Goal: Task Accomplishment & Management: Manage account settings

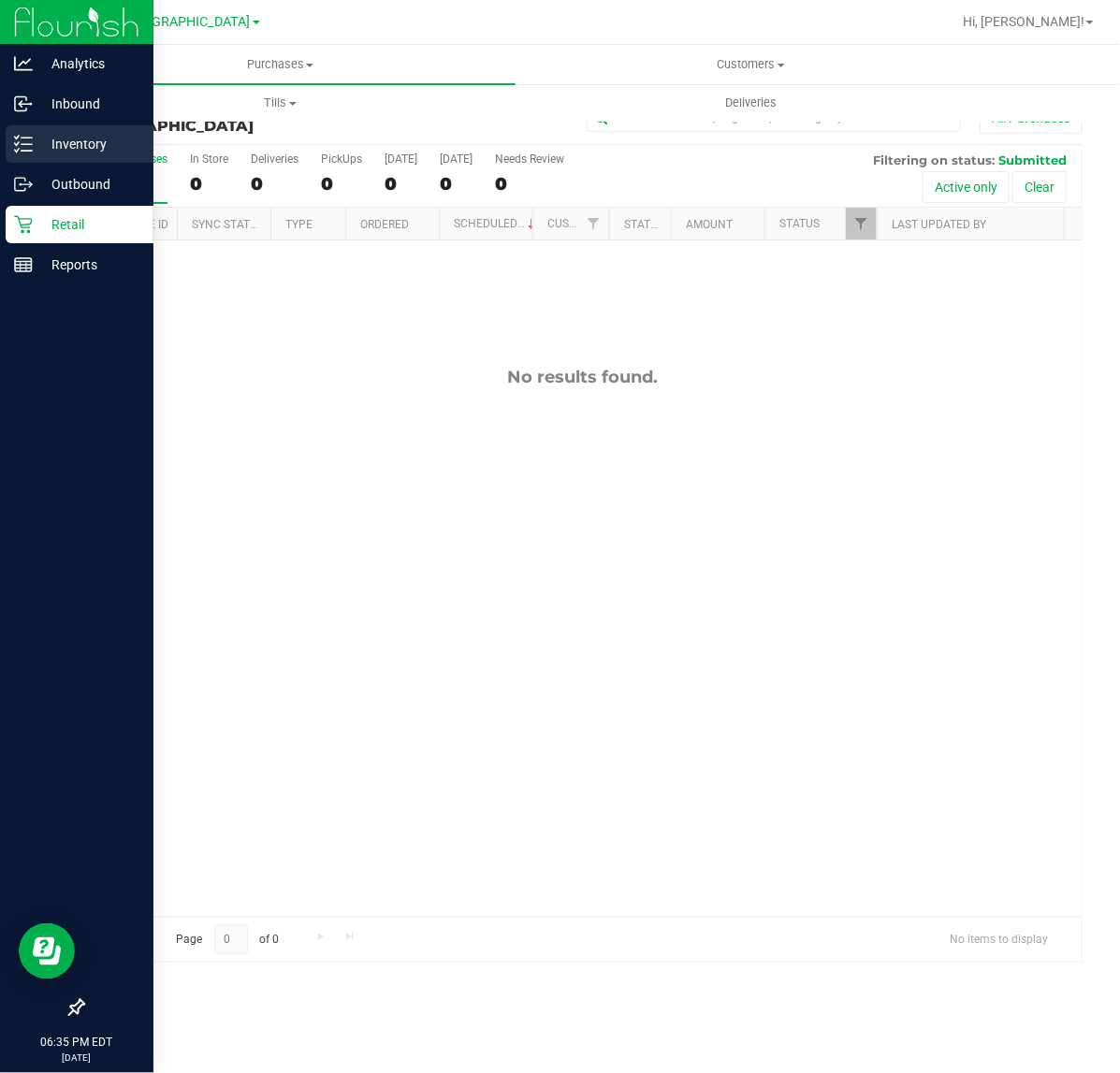
click at [28, 144] on line at bounding box center [26, 144] width 11 height 0
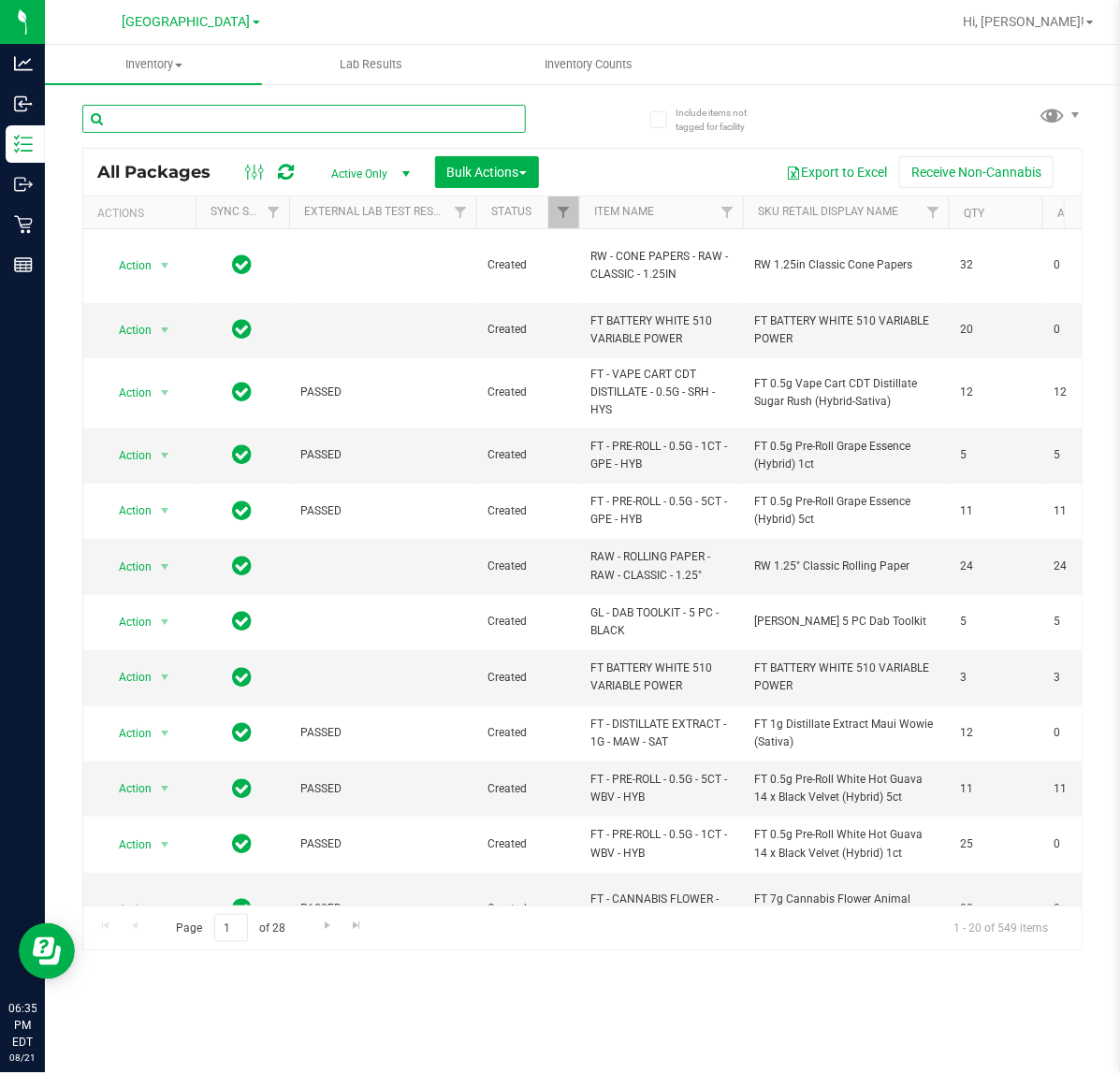
drag, startPoint x: 169, startPoint y: 110, endPoint x: 129, endPoint y: 106, distance: 40.2
click at [129, 106] on input "text" at bounding box center [304, 118] width 444 height 28
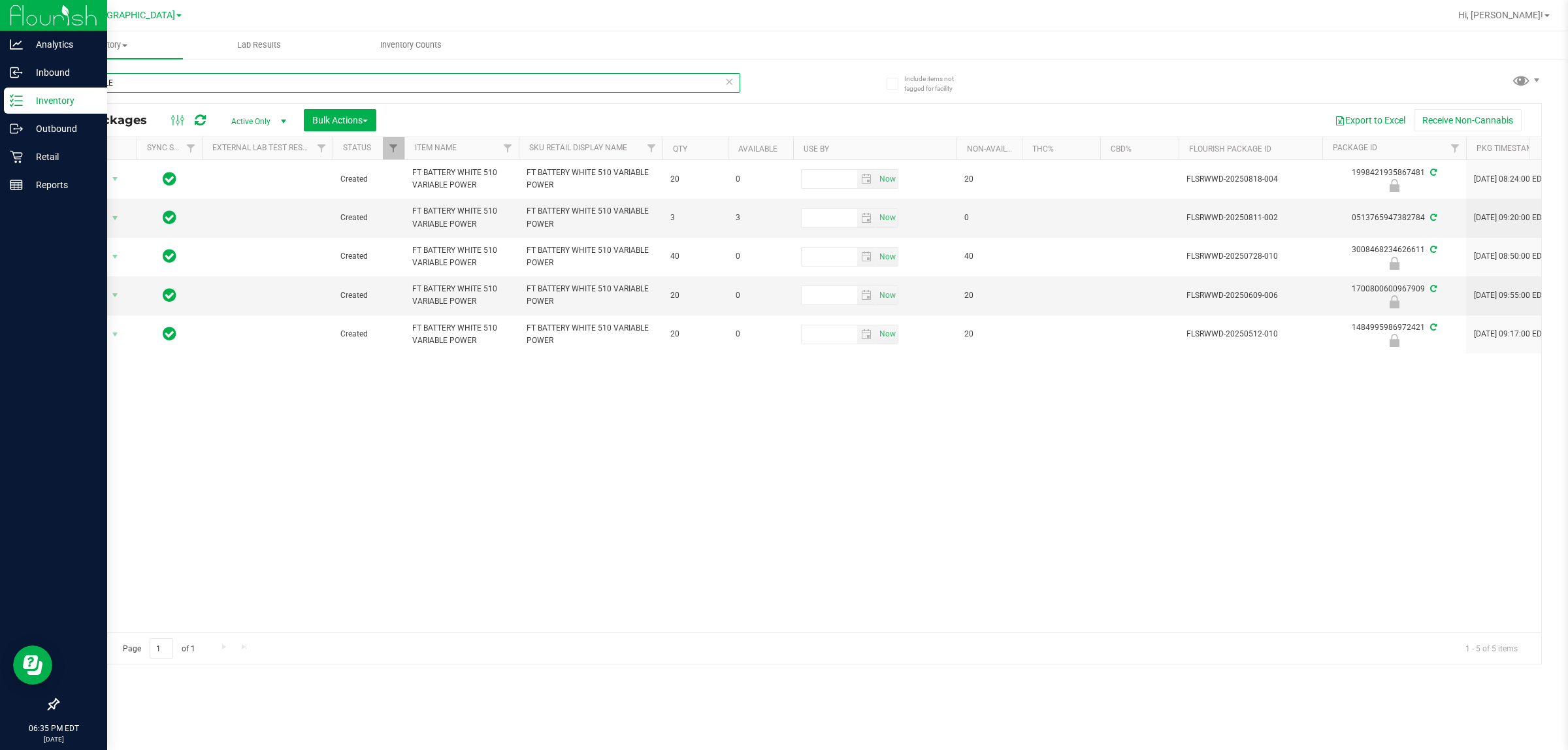
drag, startPoint x: 128, startPoint y: 83, endPoint x: 0, endPoint y: 8, distance: 148.4
click at [0, 8] on div "Analytics Inbound Inventory Outbound Retail Reports 06:35 PM EDT [DATE] 08/21 […" at bounding box center [784, 375] width 1568 height 750
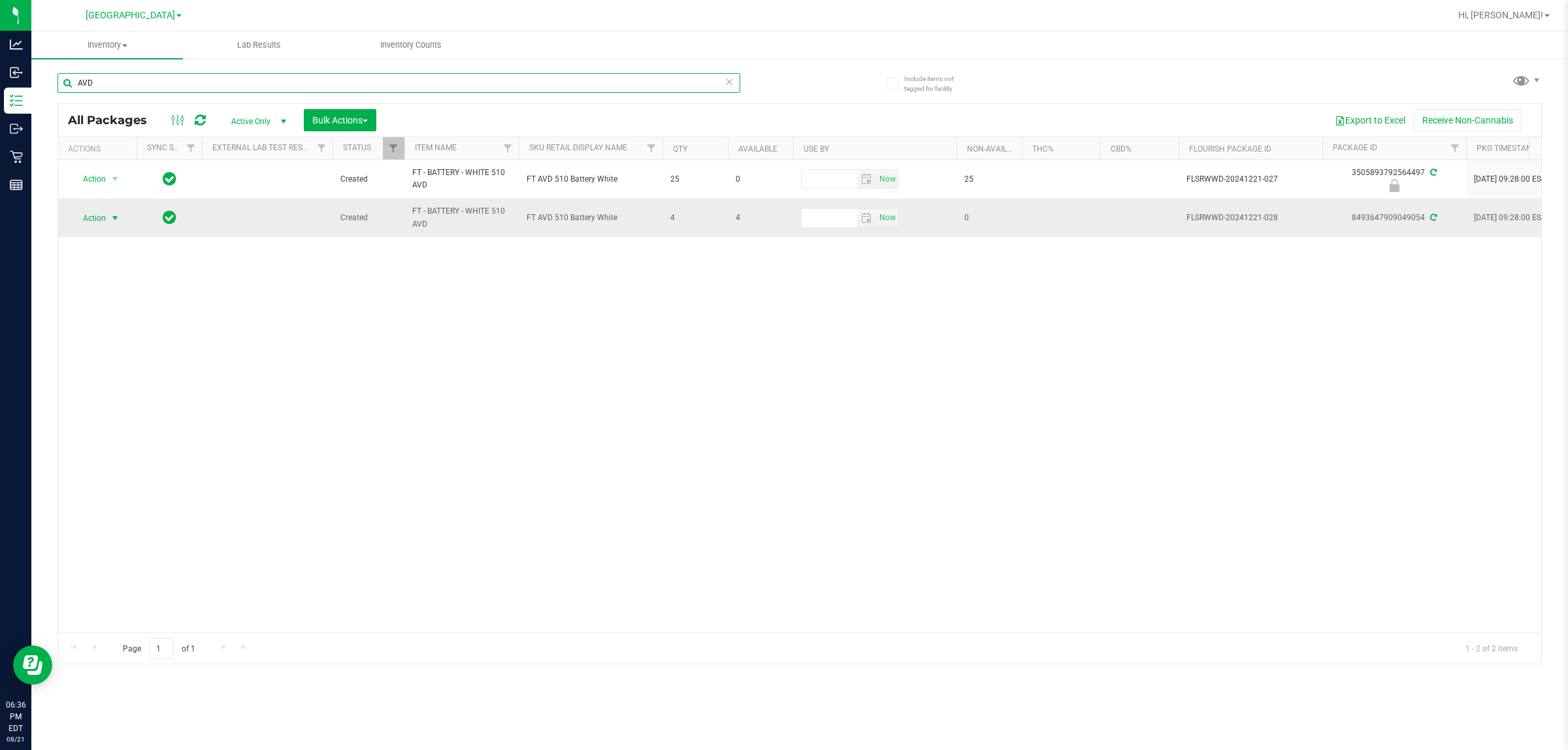
type input "AVD"
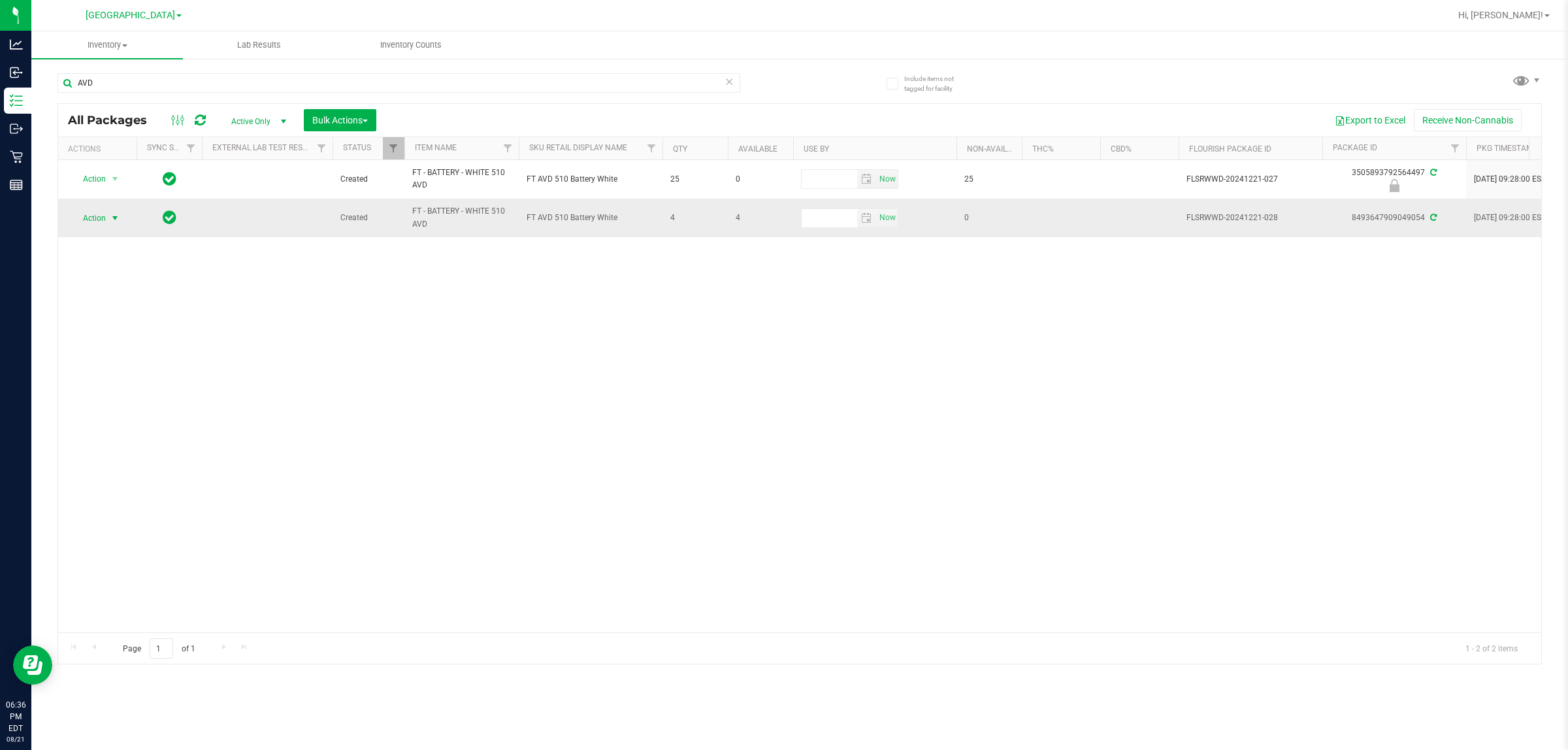
click at [108, 214] on span "select" at bounding box center [115, 218] width 16 height 18
click at [121, 246] on li "Adjust qty" at bounding box center [122, 240] width 101 height 20
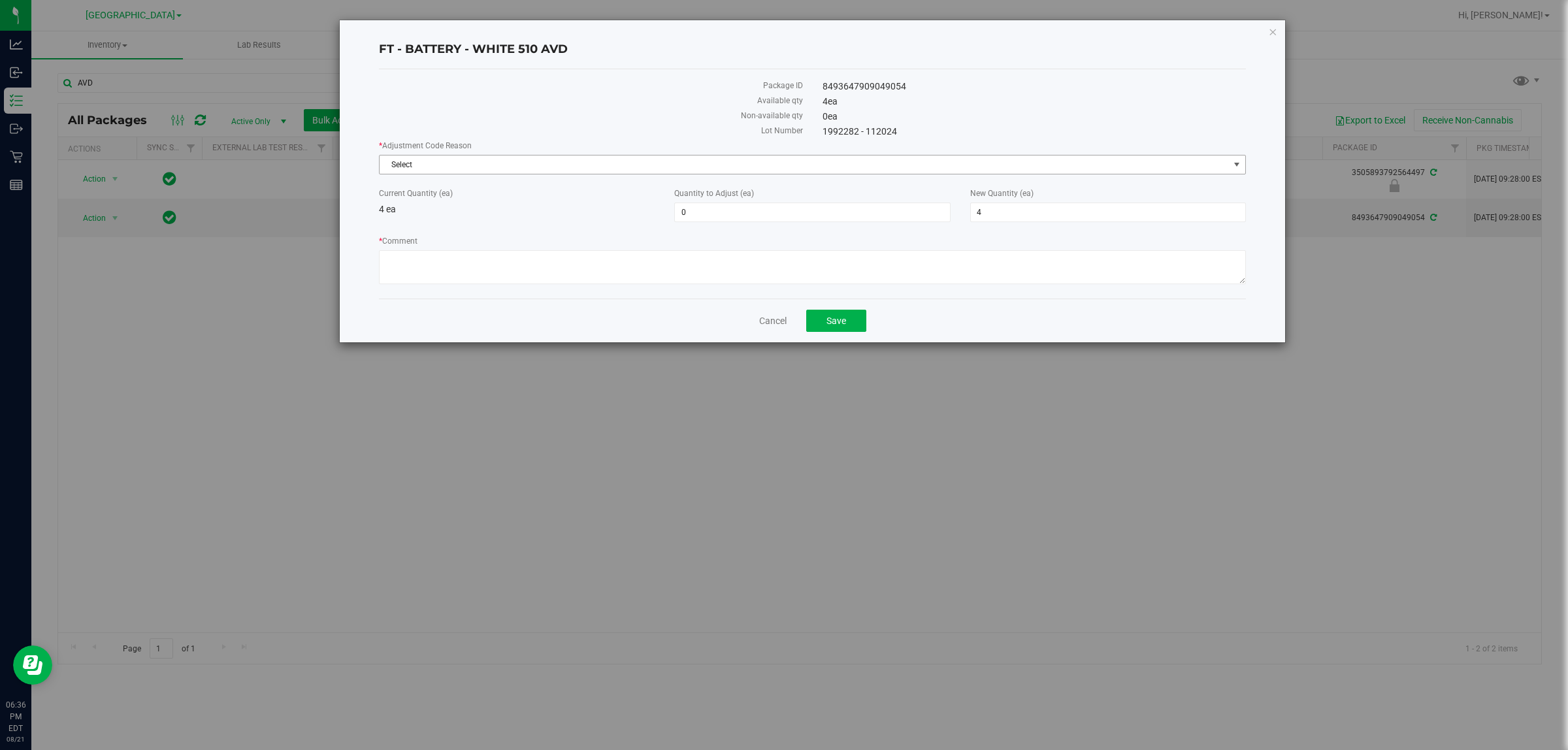
click at [781, 162] on span "Select" at bounding box center [804, 164] width 850 height 18
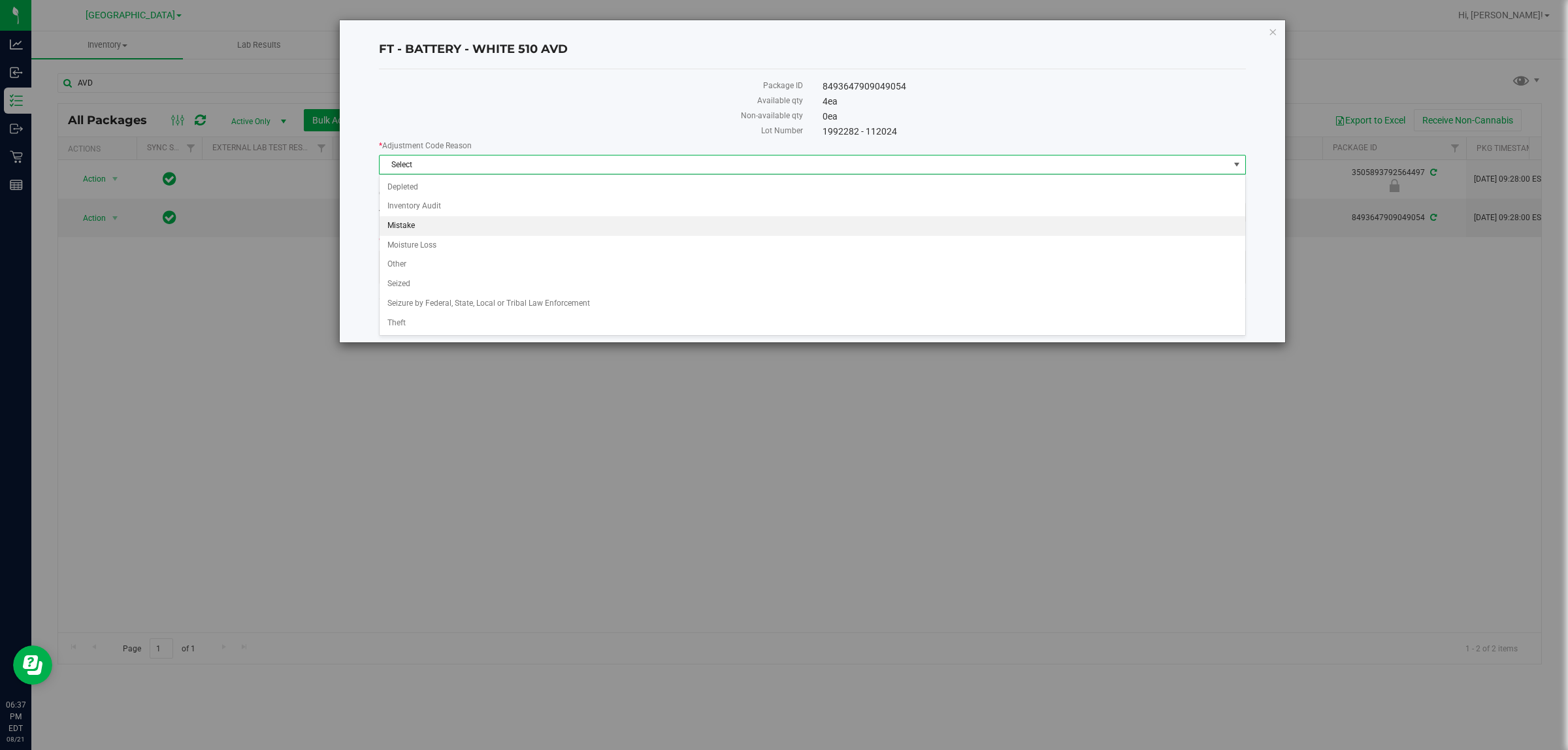
click at [419, 220] on li "Mistake" at bounding box center [812, 226] width 865 height 20
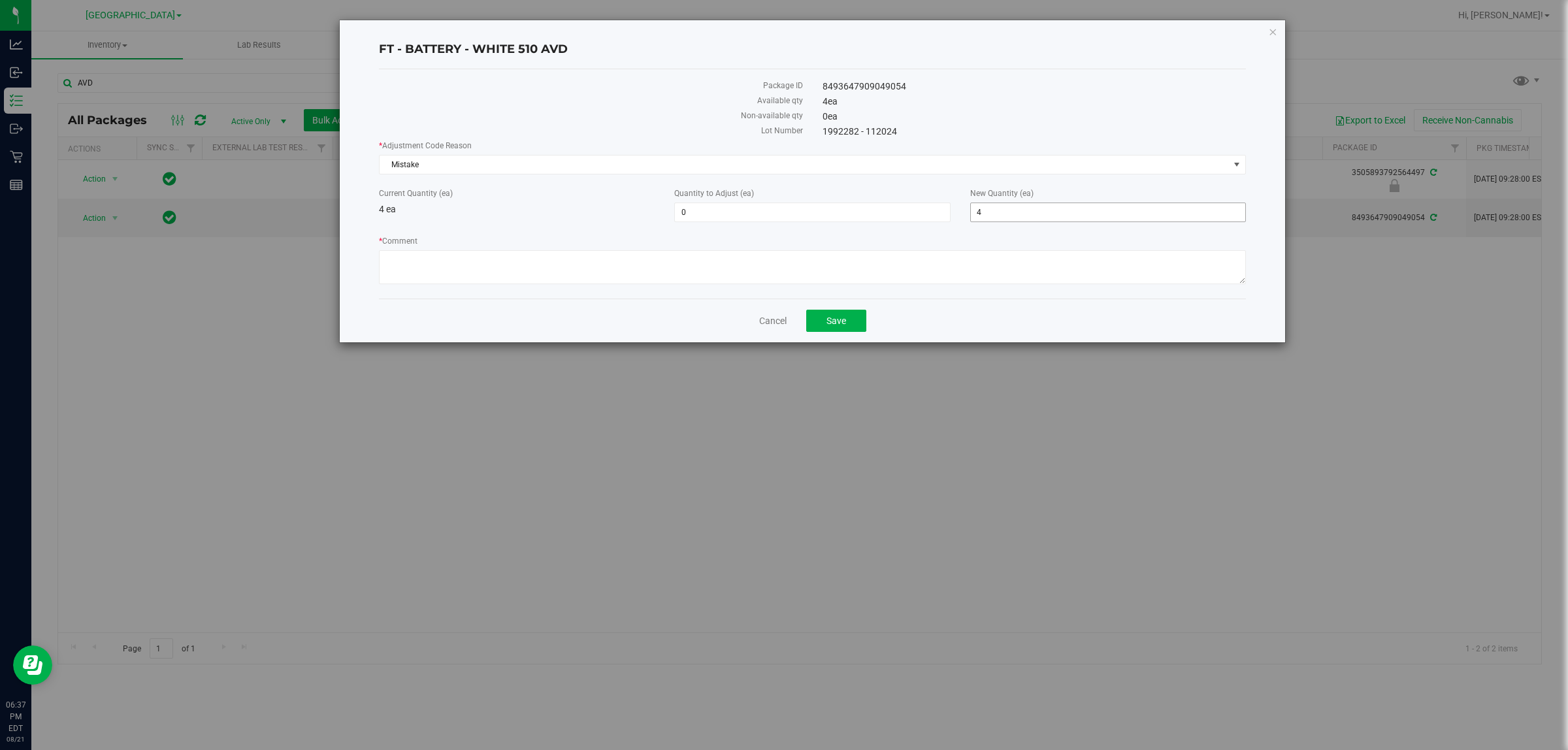
click at [781, 214] on span "4 4" at bounding box center [1108, 212] width 276 height 20
type input "5"
type input "1"
type input "5"
click at [781, 250] on textarea "* Comment" at bounding box center [812, 268] width 867 height 34
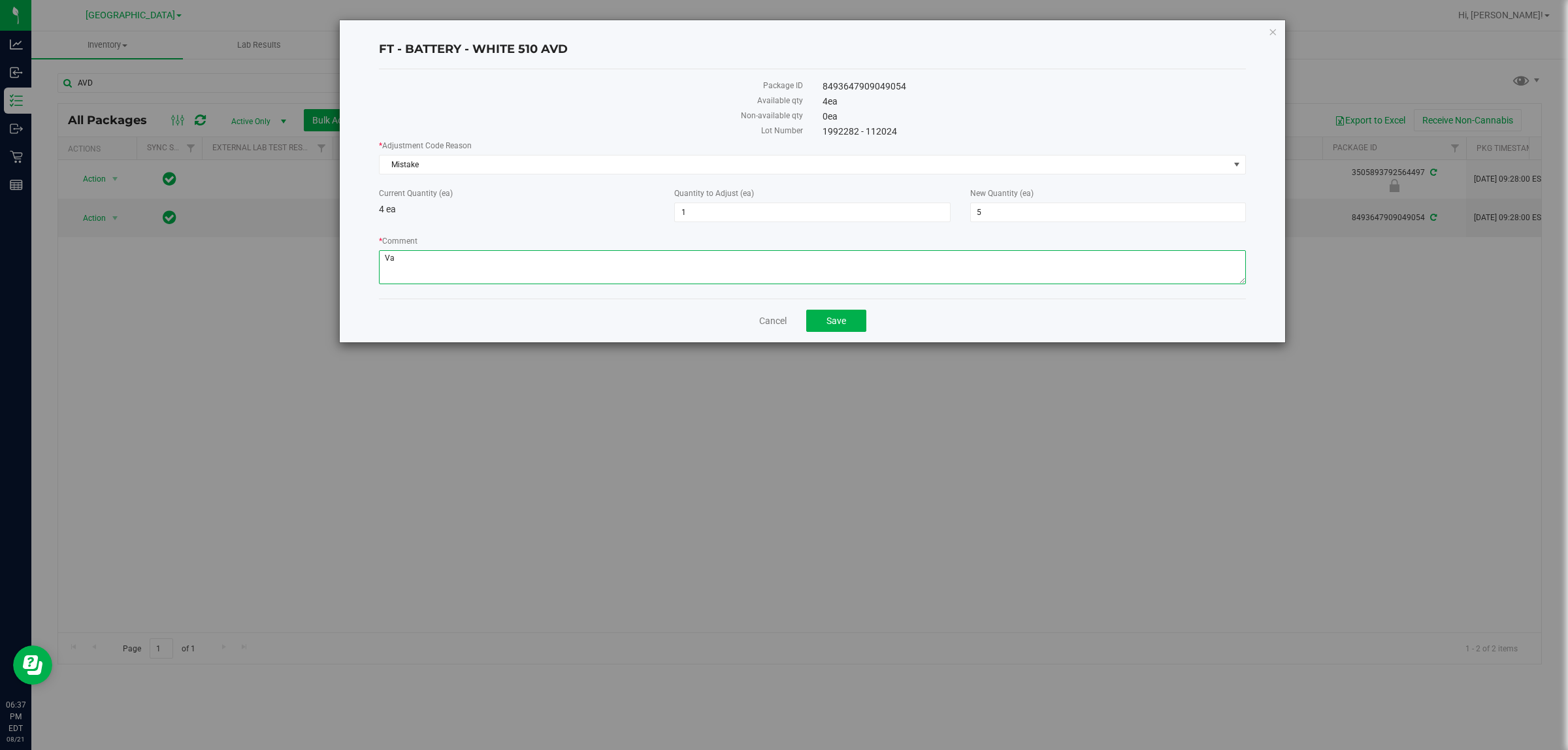
type textarea "V"
drag, startPoint x: 806, startPoint y: 259, endPoint x: 0, endPoint y: 245, distance: 806.1
click at [59, 240] on div "FT - BATTERY - WHITE 510 AVD Package ID 8493647909049054 Available qty 4 ea Non…" at bounding box center [789, 375] width 1578 height 750
type textarea "Variable power battery accidentally sold as an AVD Battery. Adjusting to reflec…"
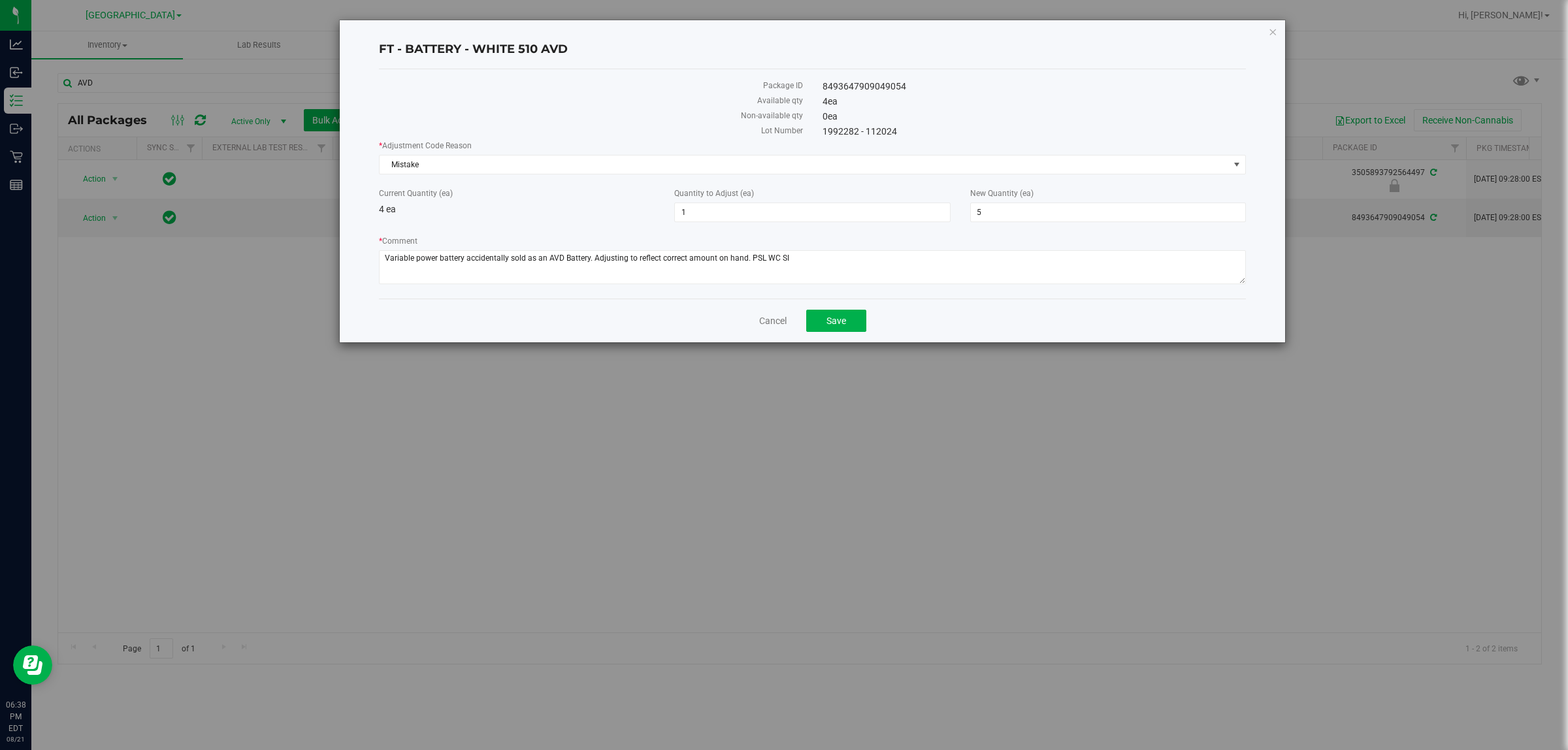
click at [615, 232] on div "* Adjustment Code Reason Mistake Select Depleted Inventory Audit Mistake Moistu…" at bounding box center [812, 214] width 867 height 148
click at [781, 320] on button "Save" at bounding box center [837, 321] width 60 height 23
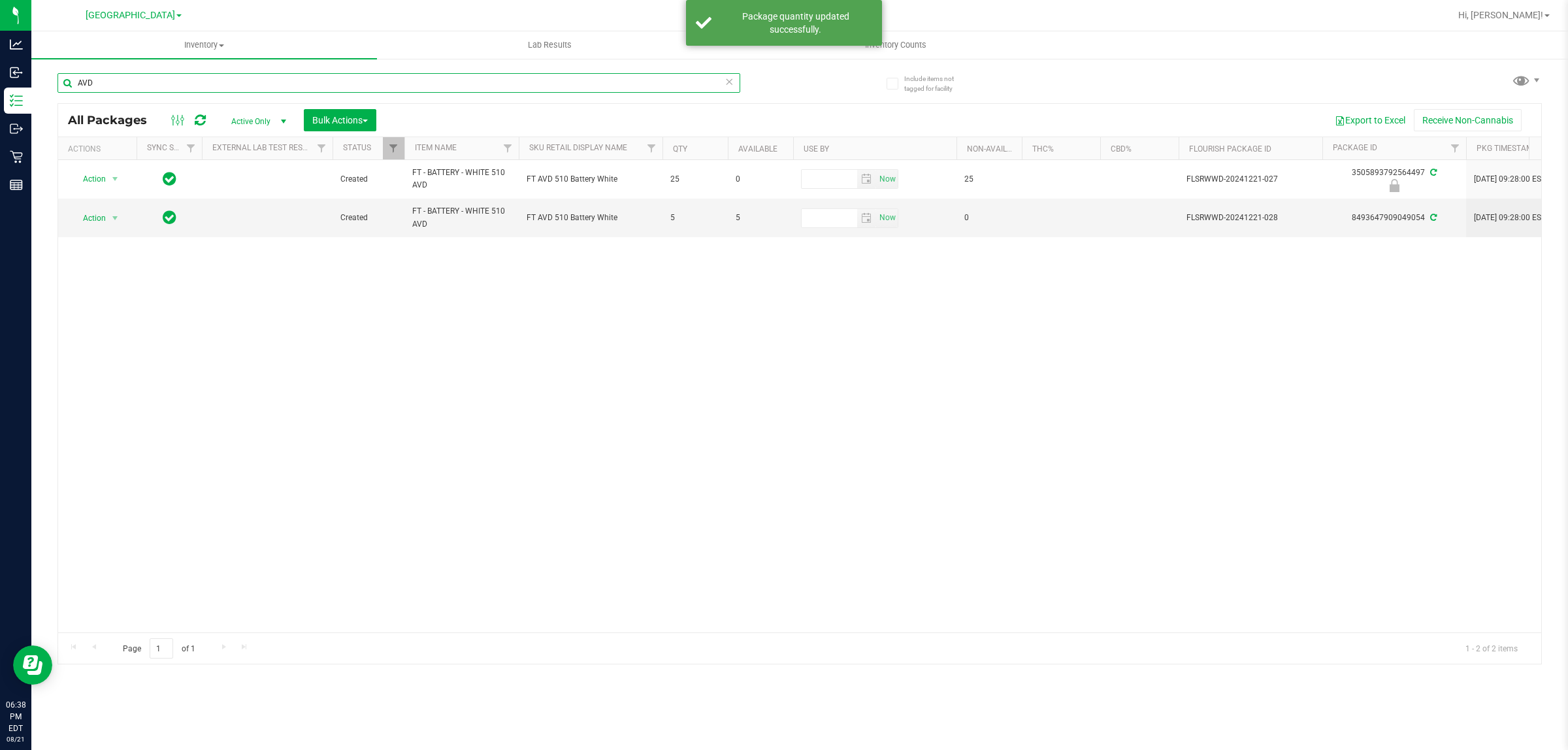
click at [239, 89] on input "AVD" at bounding box center [398, 83] width 683 height 20
click at [235, 87] on input "AVD" at bounding box center [398, 83] width 683 height 20
click at [233, 86] on input "AVD" at bounding box center [398, 83] width 683 height 20
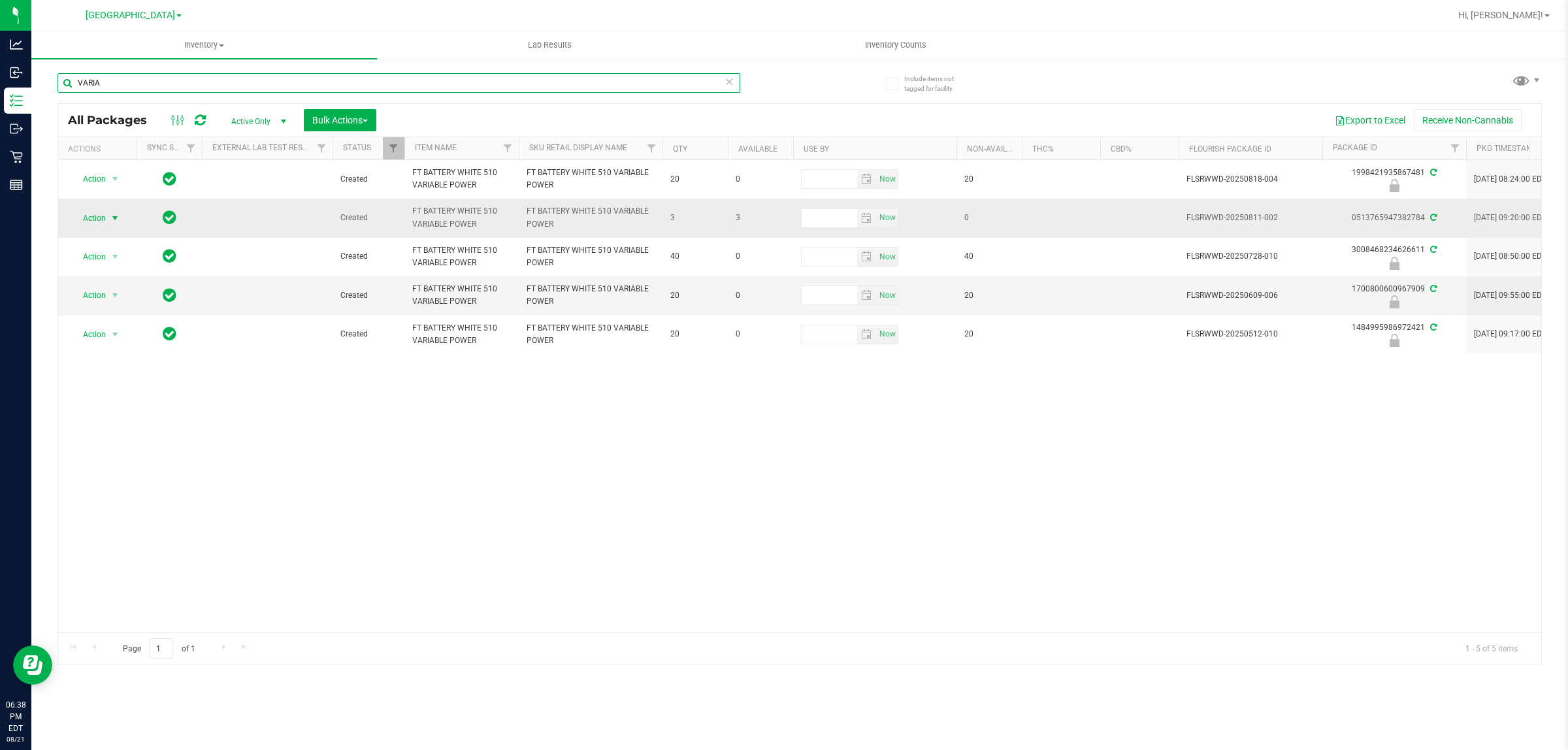
type input "VARIA"
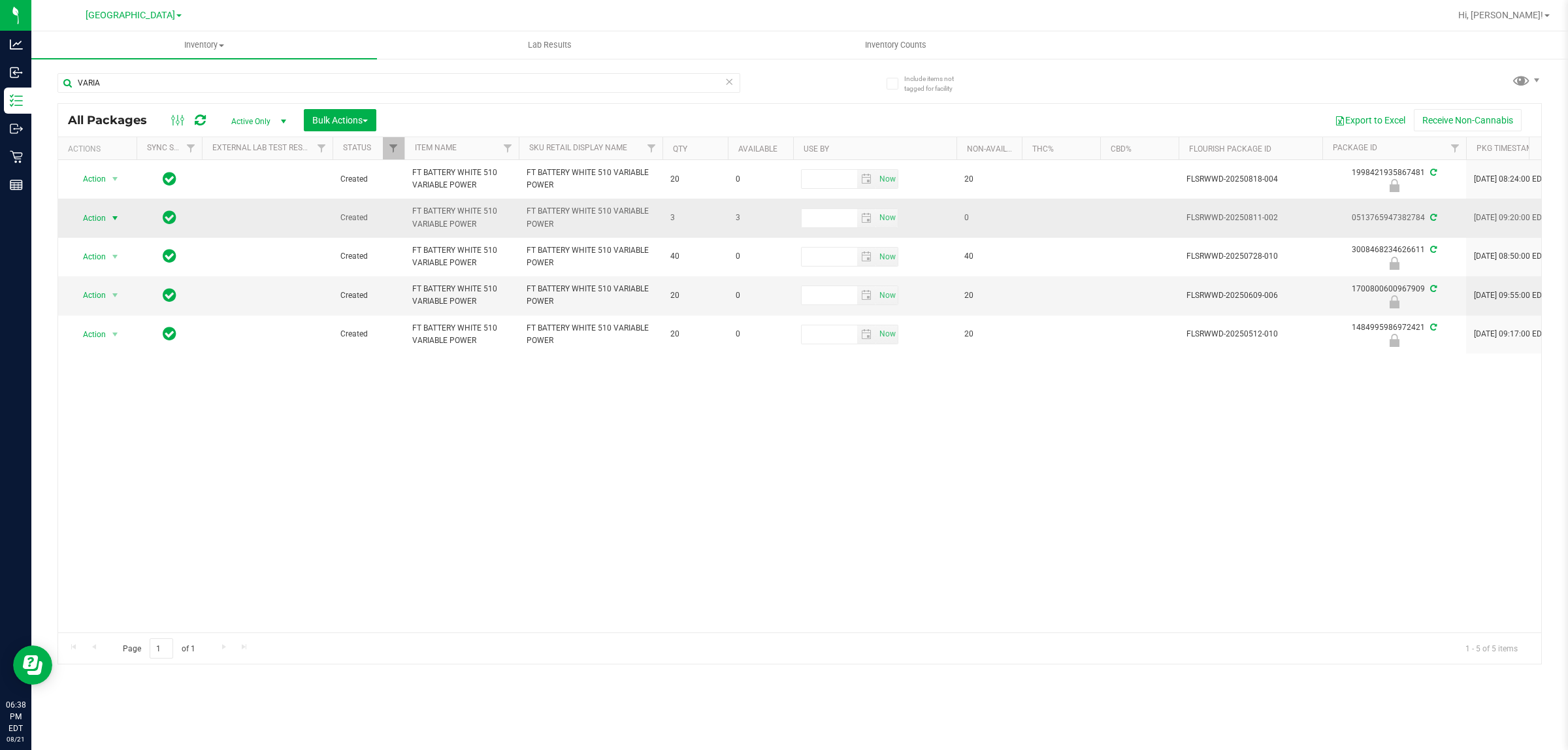
click at [108, 211] on span "select" at bounding box center [115, 218] width 16 height 18
click at [100, 247] on li "Adjust qty" at bounding box center [122, 240] width 101 height 20
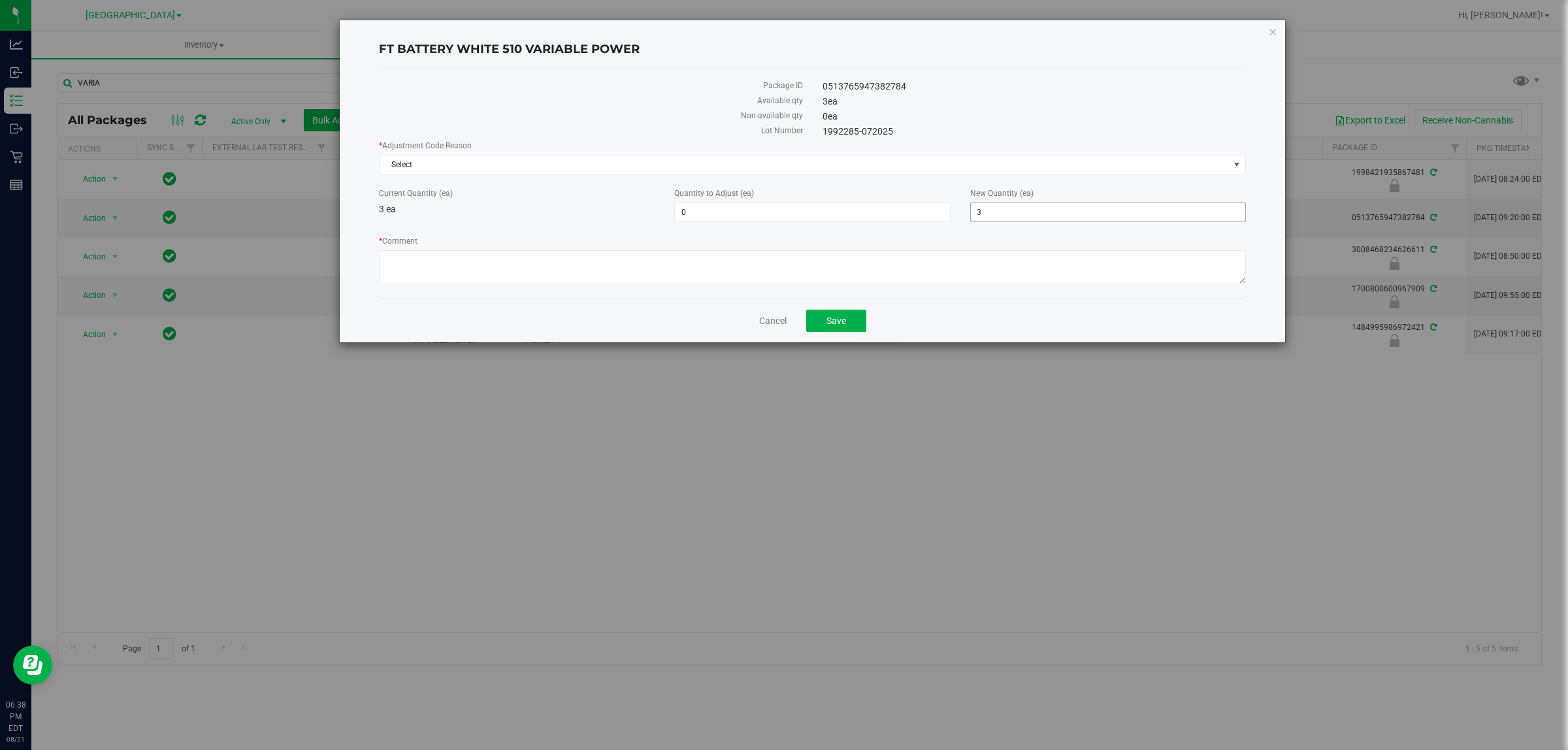
click at [781, 217] on span "3 3" at bounding box center [1108, 212] width 276 height 20
type input "2"
type input "-1"
type input "2"
click at [654, 280] on textarea "* Comment" at bounding box center [812, 268] width 867 height 34
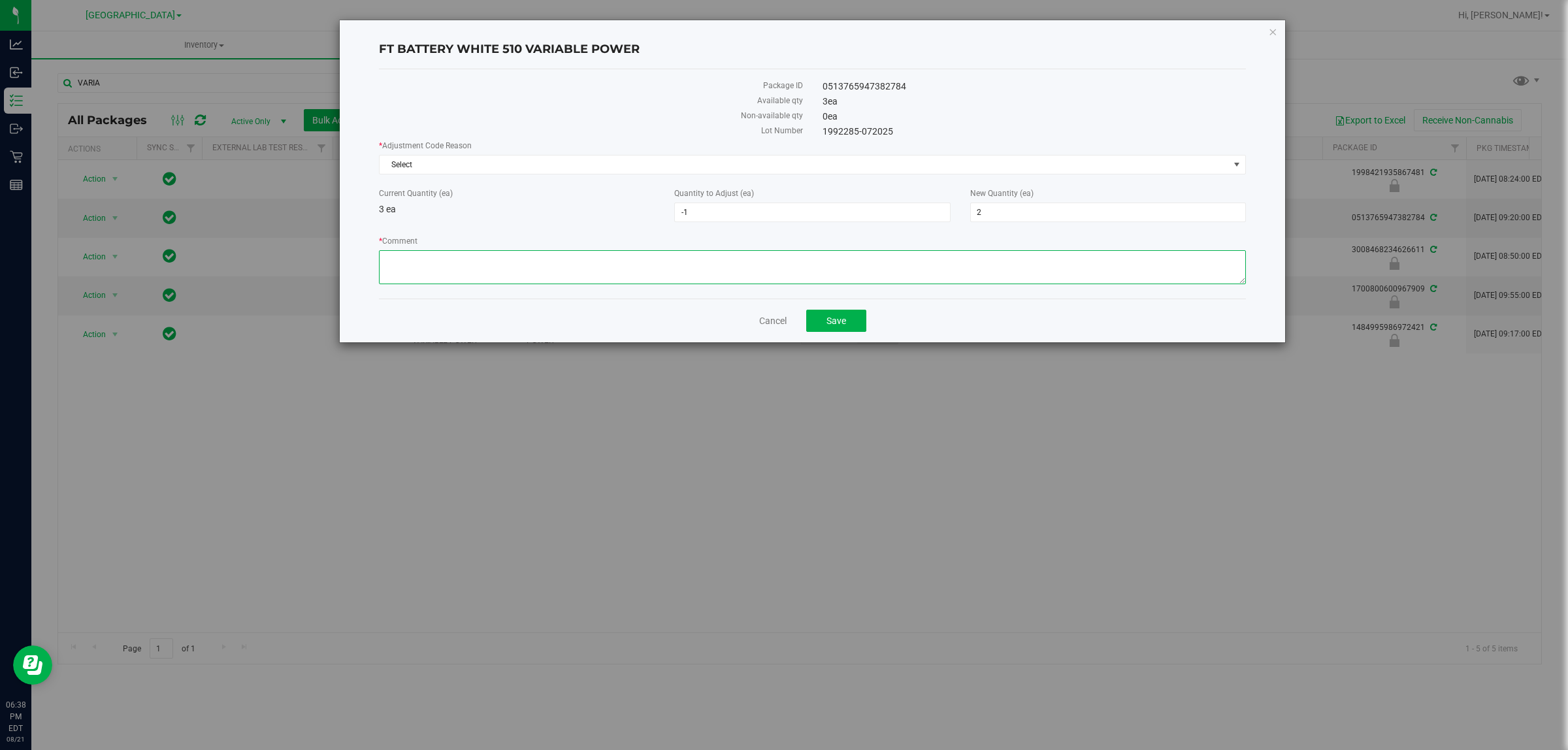
paste textarea "Variable power battery accidentally sold as an AVD Battery. Adjusting to reflec…"
type textarea "Variable power battery accidentally sold as an AVD Battery. Adjusting to reflec…"
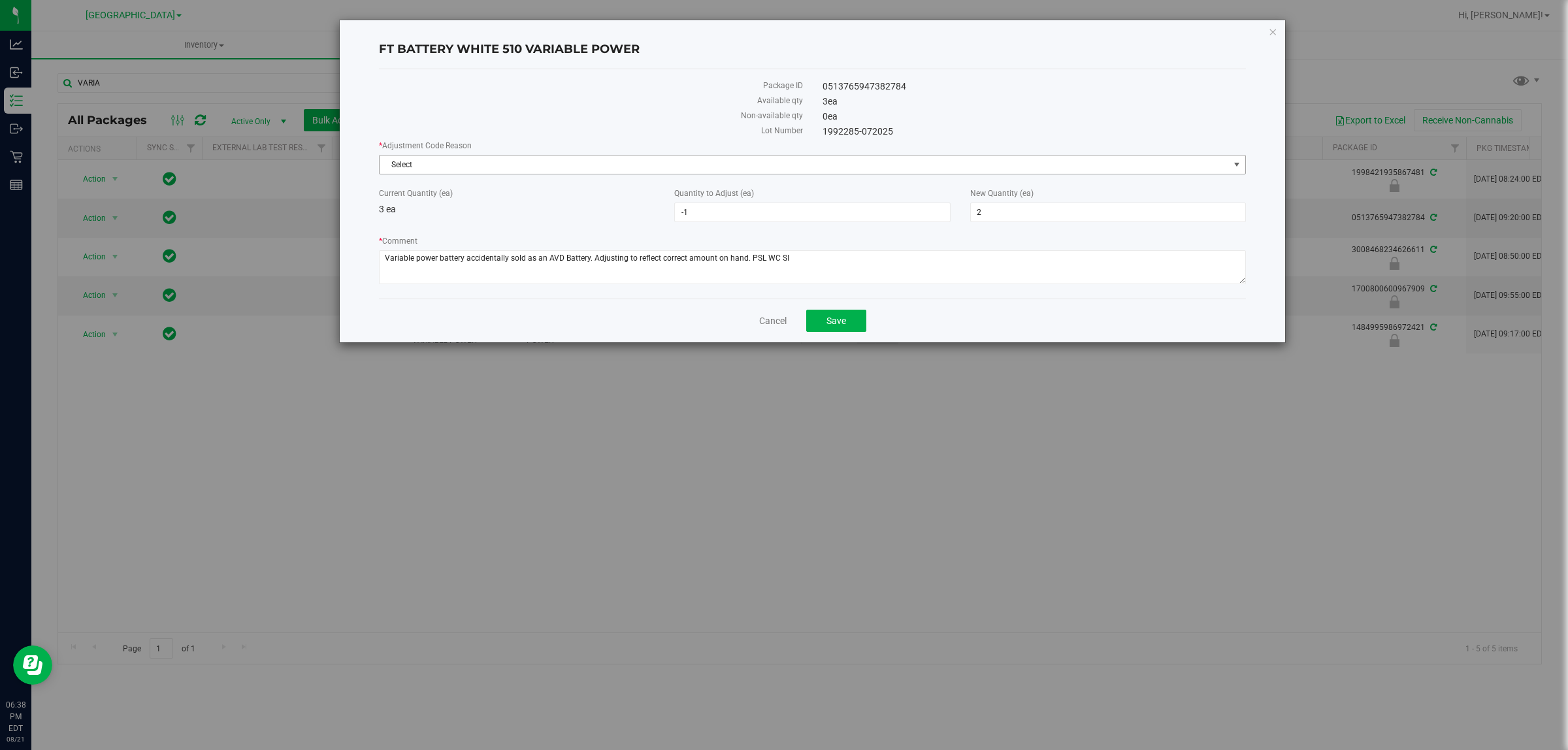
click at [567, 160] on span "Select" at bounding box center [804, 164] width 850 height 18
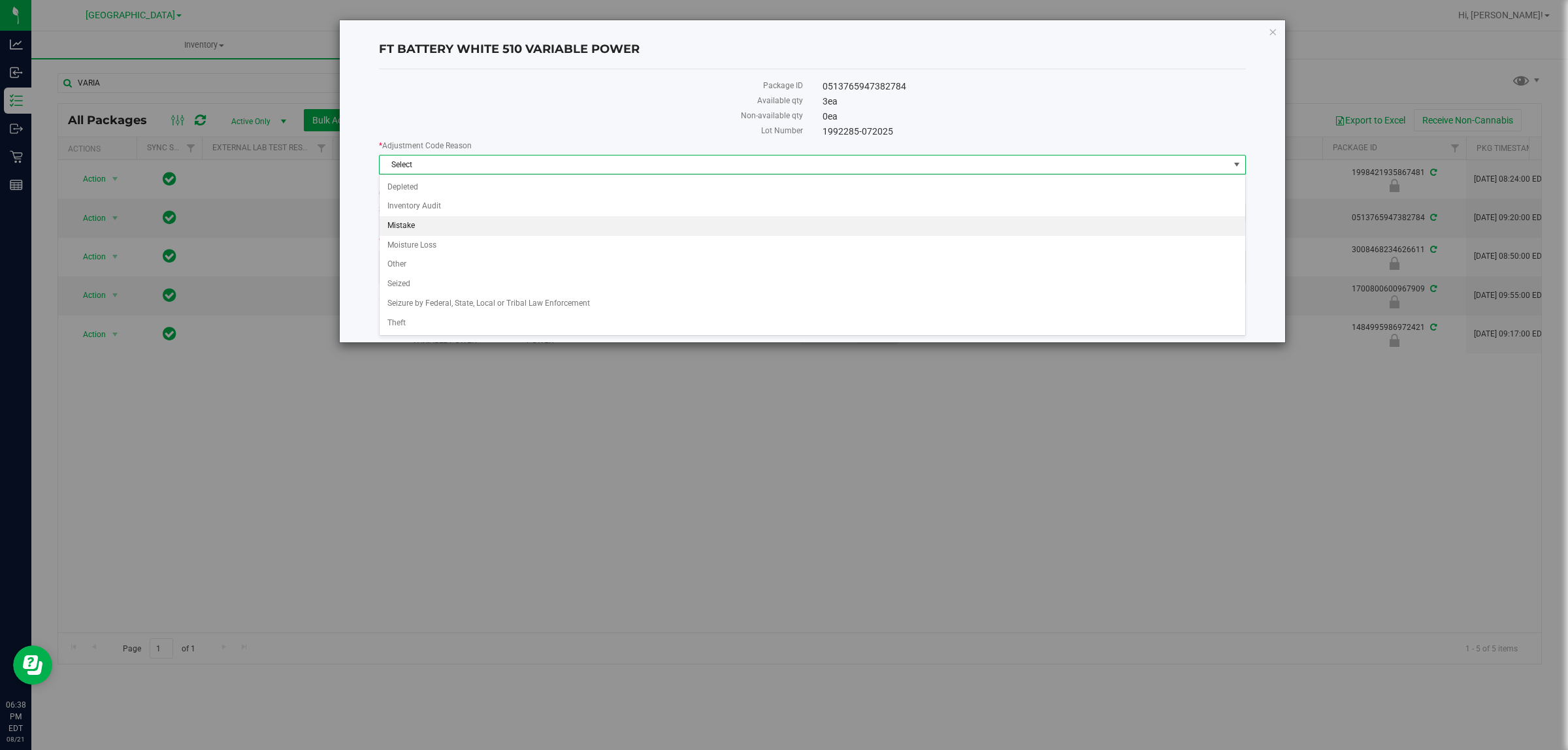
click at [382, 229] on li "Mistake" at bounding box center [812, 226] width 865 height 20
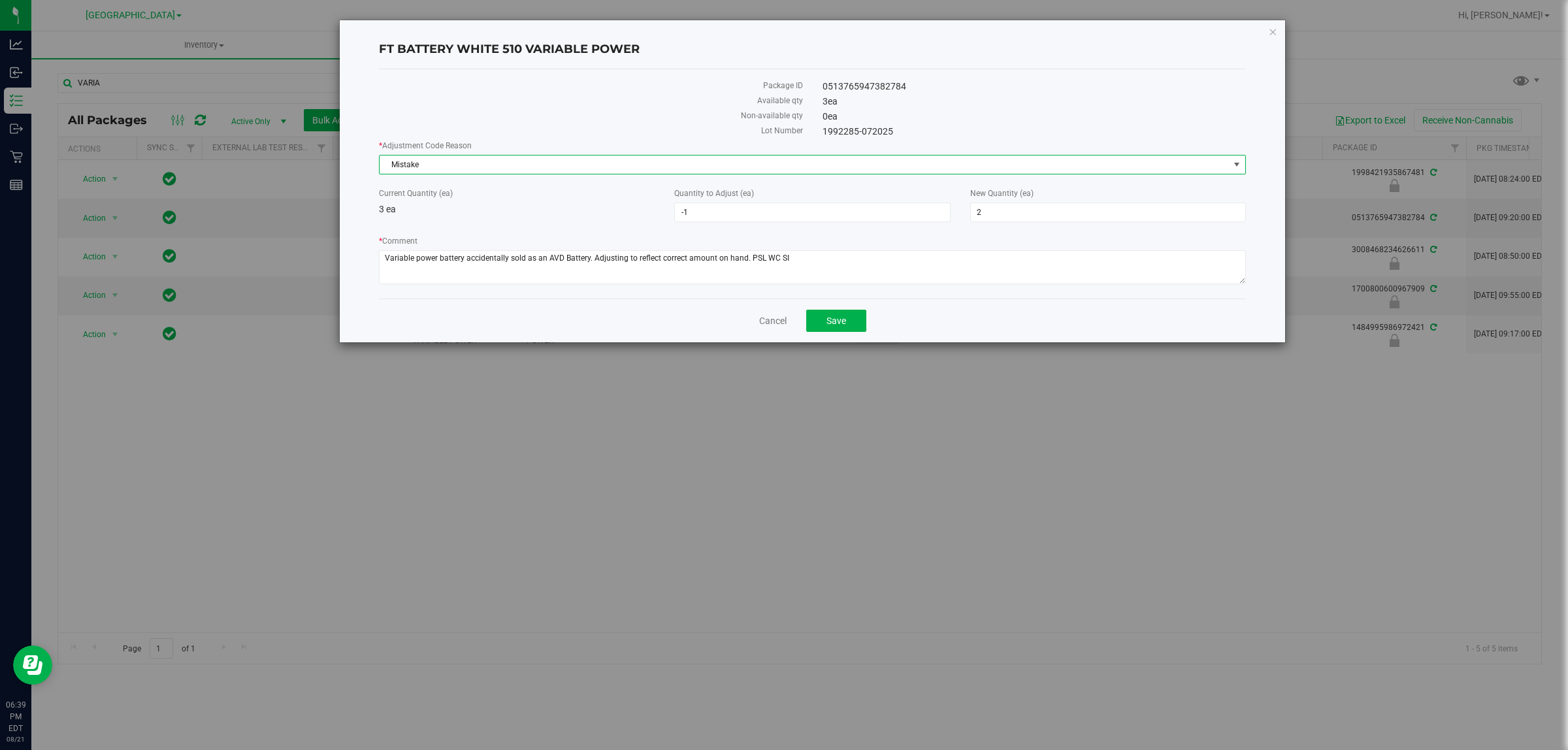
click at [448, 207] on div "Current Quantity (ea) 3 ea" at bounding box center [517, 202] width 295 height 29
click at [781, 323] on span "Save" at bounding box center [836, 321] width 20 height 10
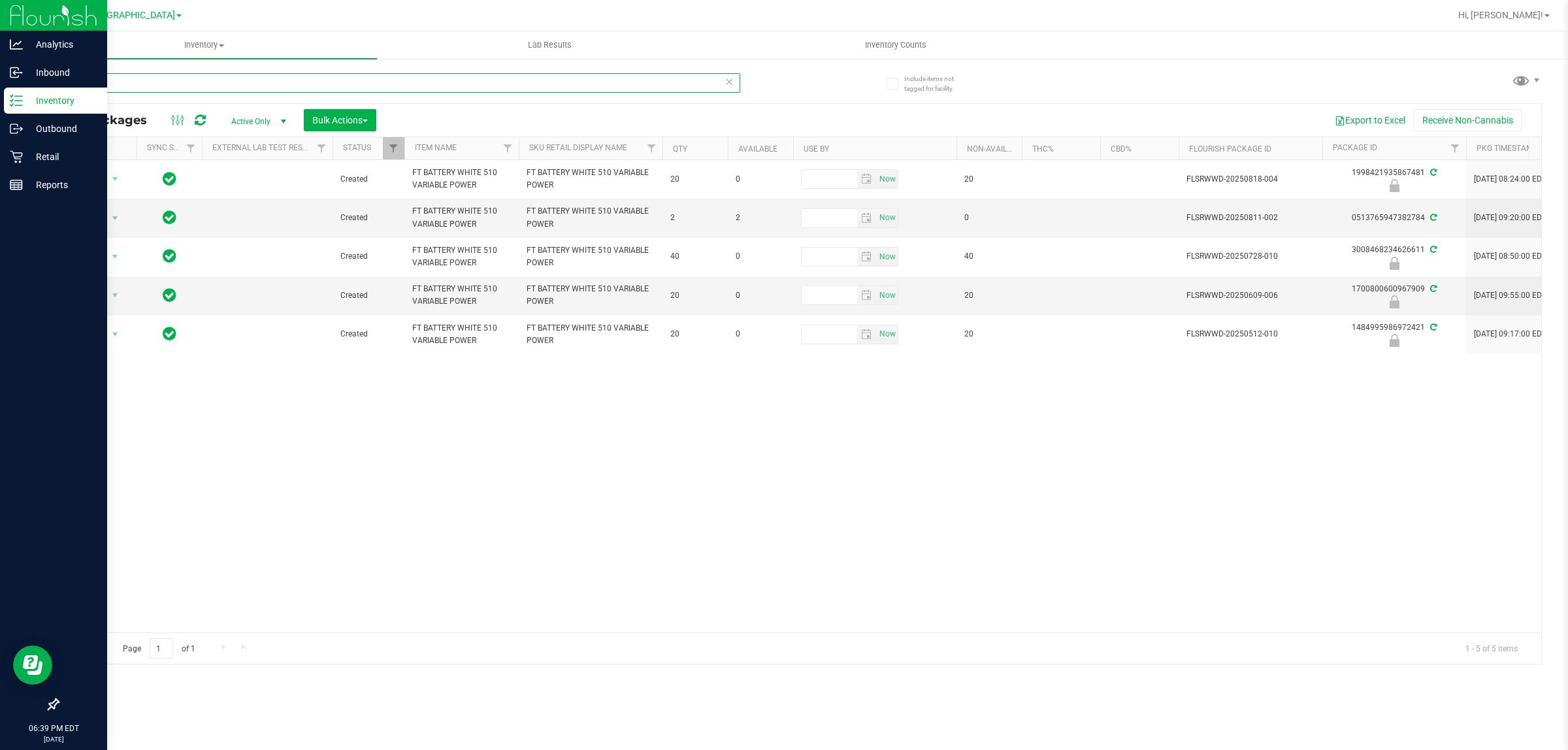
drag, startPoint x: 126, startPoint y: 82, endPoint x: 0, endPoint y: 25, distance: 138.3
click at [0, 51] on div "Analytics Inbound Inventory Outbound Retail Reports 06:39 PM EDT [DATE] 08/21 […" at bounding box center [784, 375] width 1568 height 750
type input "1998421935867481"
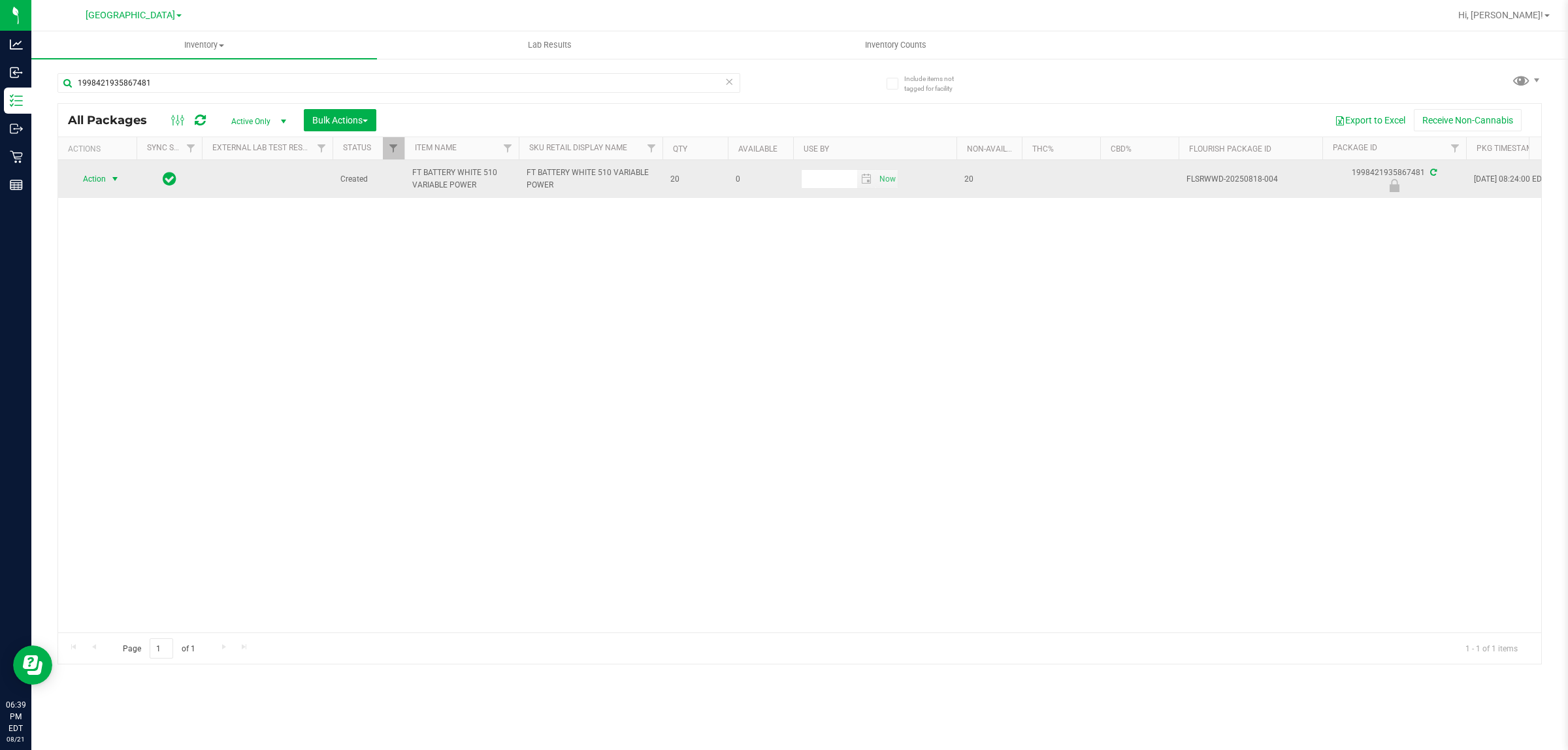
click at [112, 179] on span "select" at bounding box center [115, 179] width 10 height 10
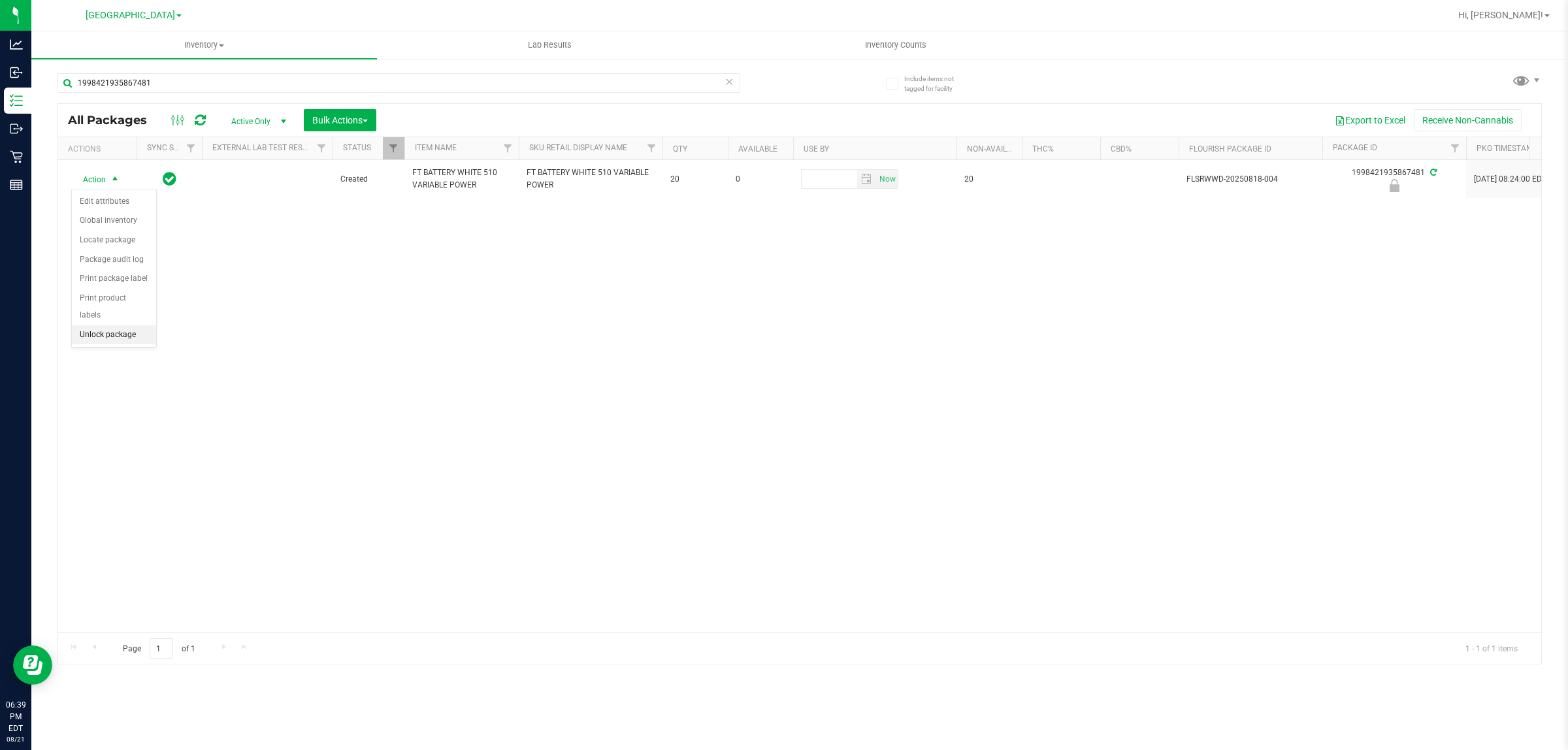
click at [108, 326] on li "Unlock package" at bounding box center [114, 335] width 85 height 20
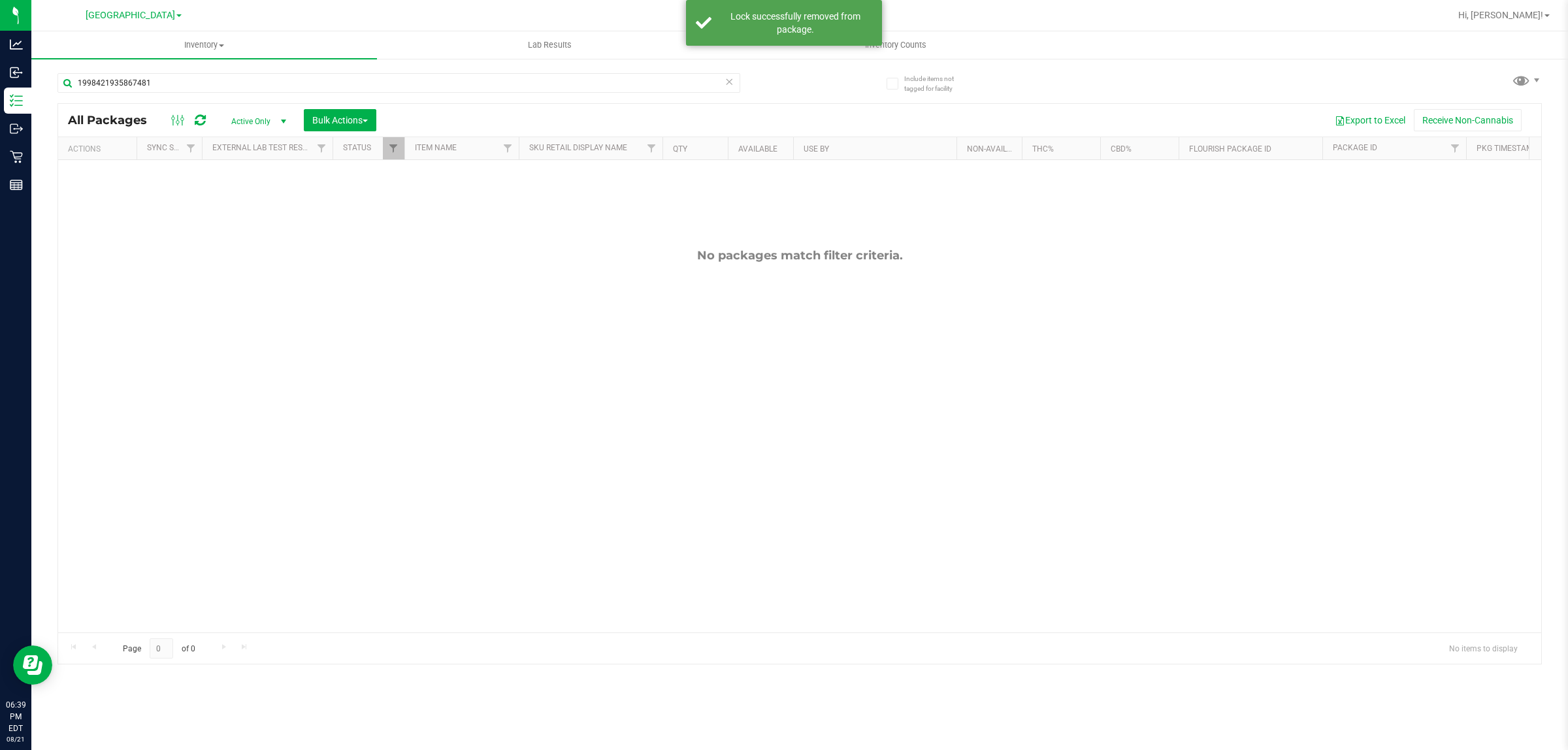
click at [252, 119] on span "Active Only" at bounding box center [256, 121] width 72 height 18
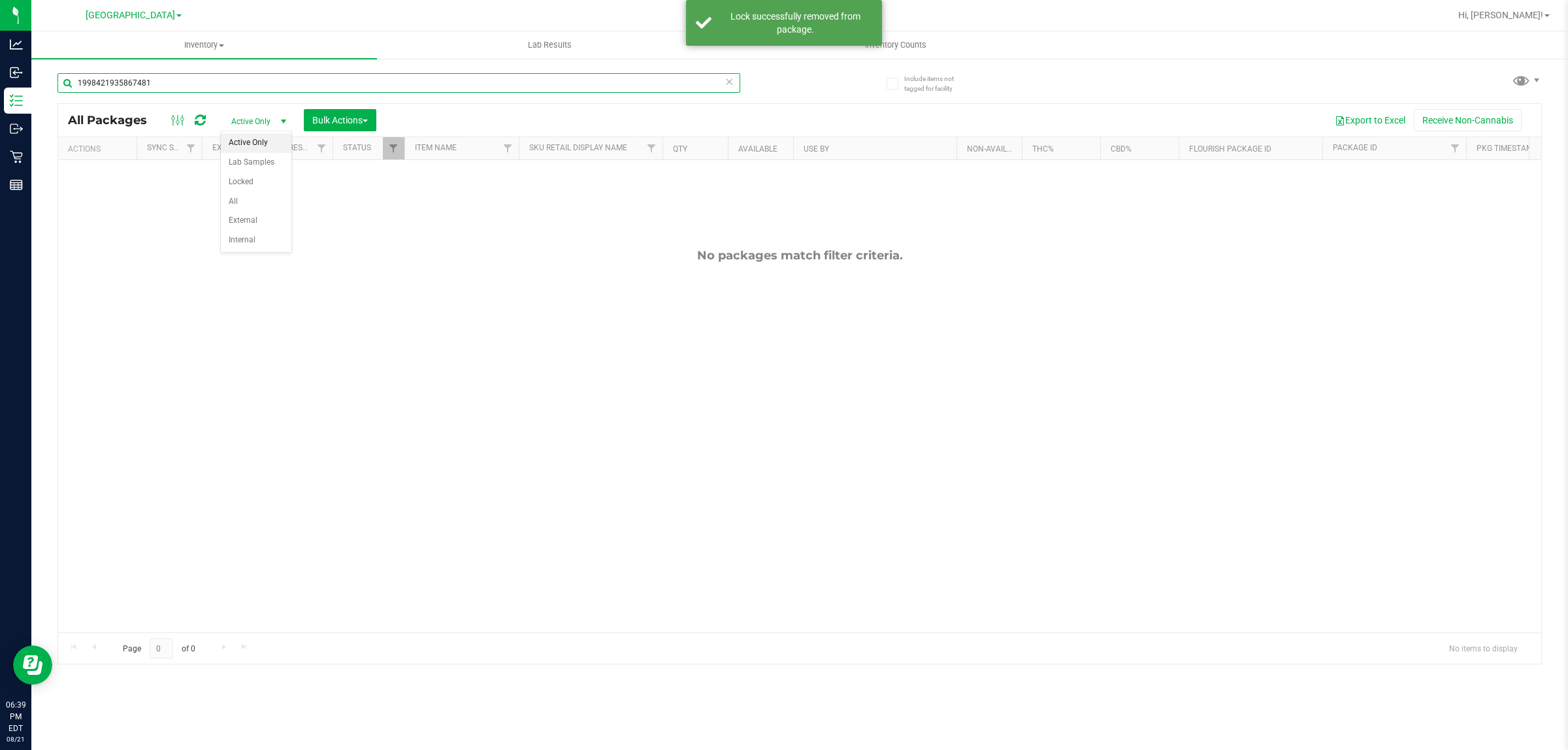
click at [207, 84] on input "1998421935867481" at bounding box center [398, 83] width 683 height 20
type input "1998421935867481"
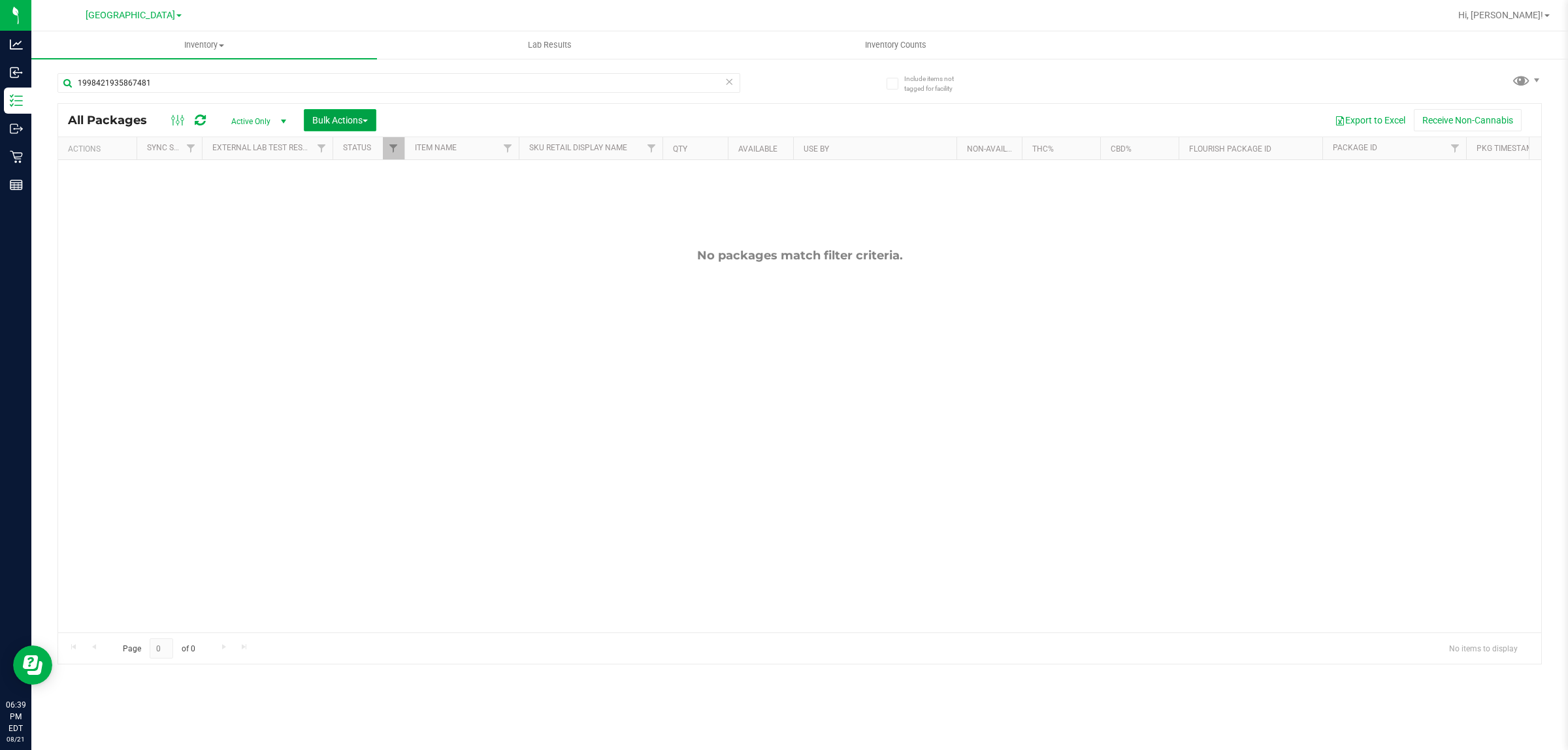
click at [331, 125] on span "Bulk Actions" at bounding box center [340, 120] width 55 height 10
click at [278, 128] on span "select" at bounding box center [283, 121] width 16 height 18
click at [234, 190] on li "Locked" at bounding box center [256, 182] width 70 height 20
click at [252, 122] on div at bounding box center [800, 265] width 1483 height 323
click at [252, 121] on span "Locked" at bounding box center [256, 121] width 72 height 18
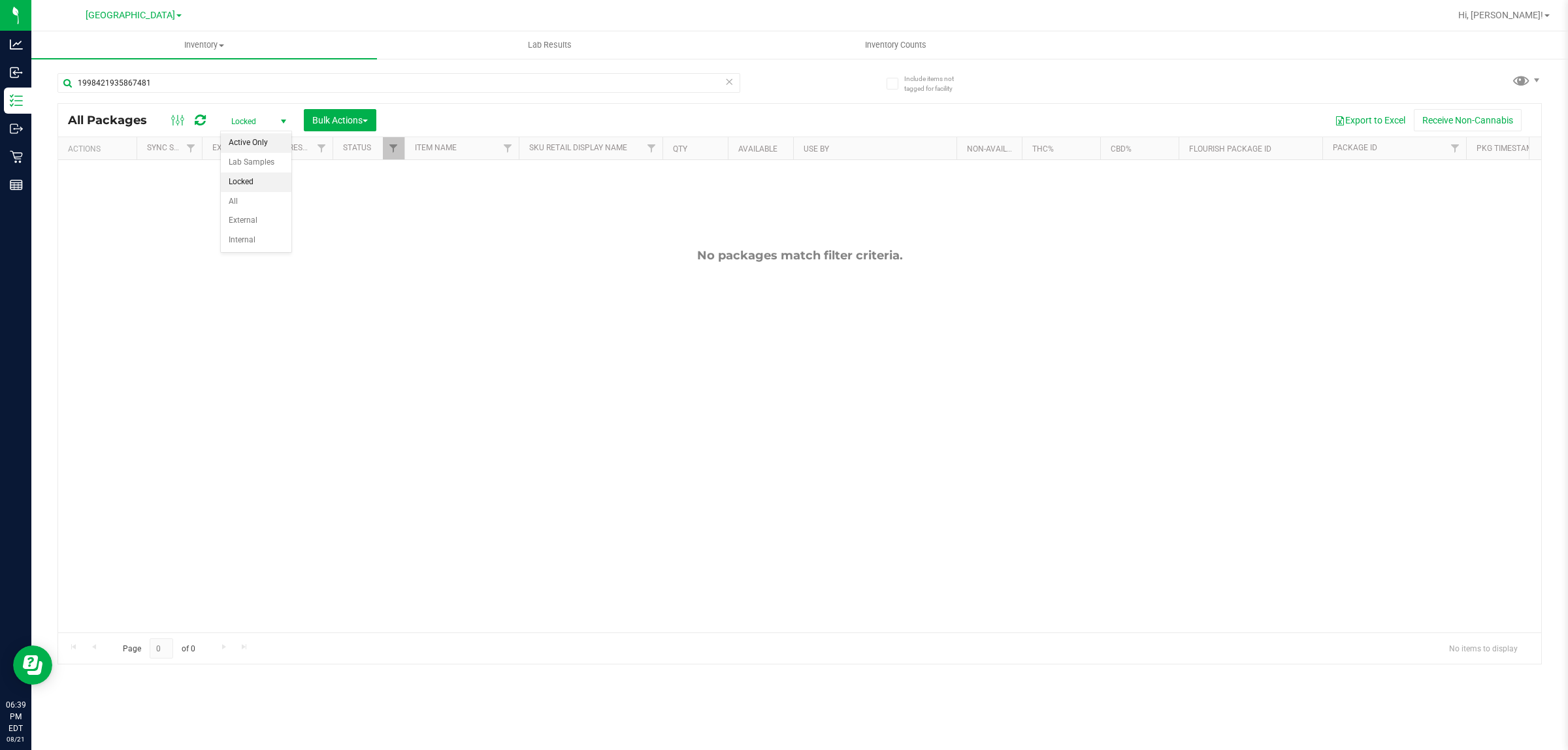
click at [239, 151] on li "Active Only" at bounding box center [256, 143] width 70 height 20
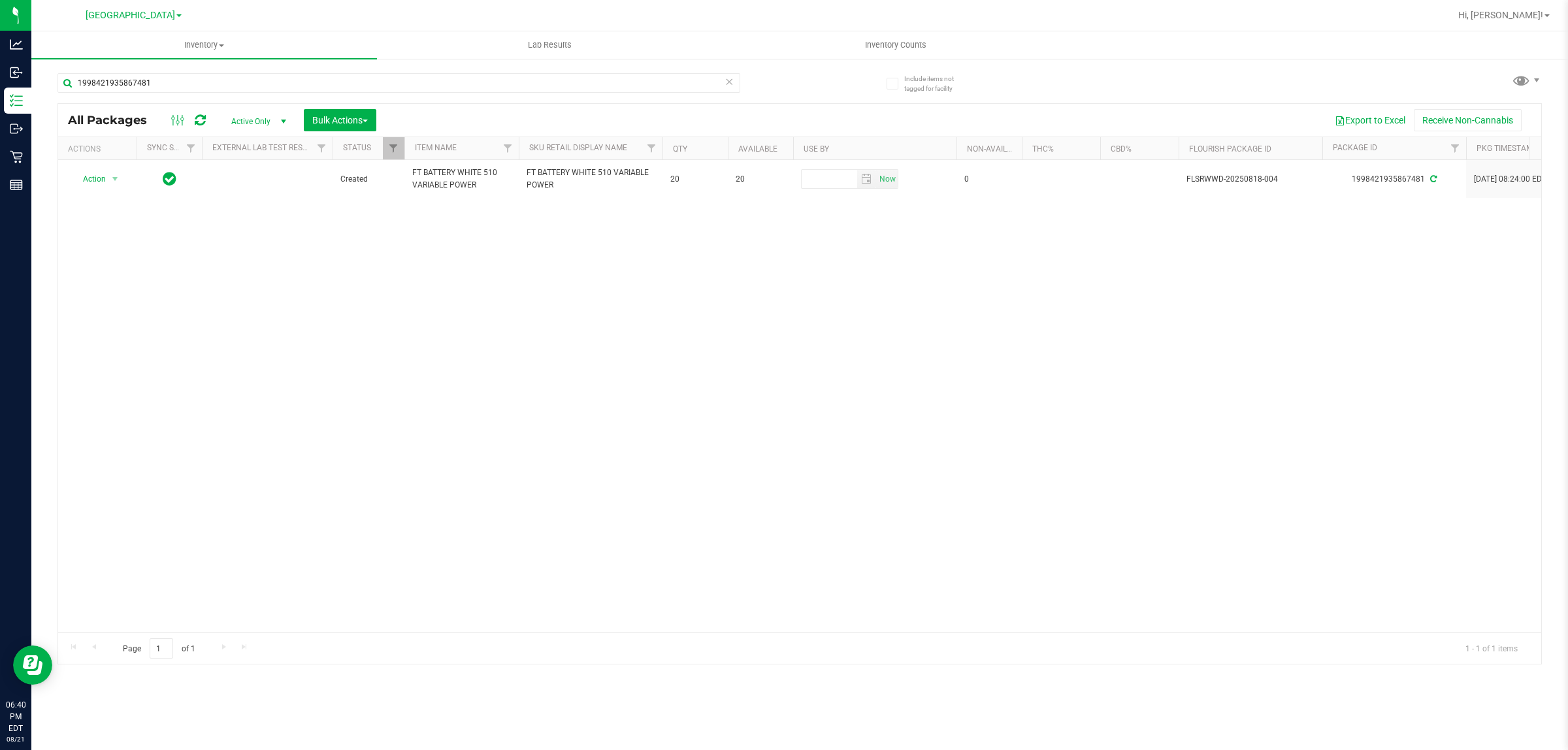
click at [302, 227] on div "Action Action Adjust qty Create package Edit attributes Global inventory Locate…" at bounding box center [800, 396] width 1483 height 472
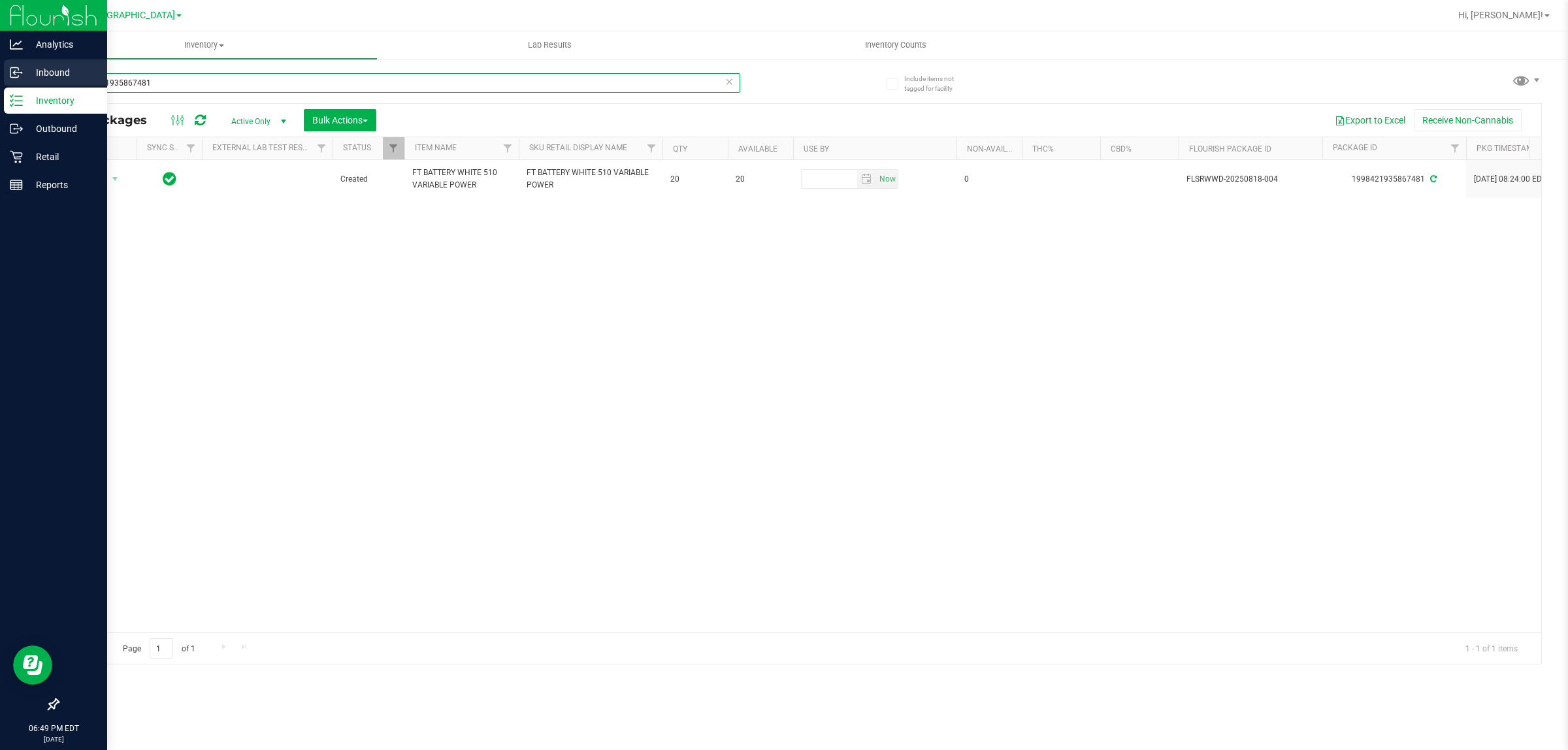
drag, startPoint x: 170, startPoint y: 84, endPoint x: 0, endPoint y: 66, distance: 171.0
click at [0, 69] on div "Analytics Inbound Inventory Outbound Retail Reports 06:49 PM EDT [DATE] 08/21 […" at bounding box center [784, 375] width 1568 height 750
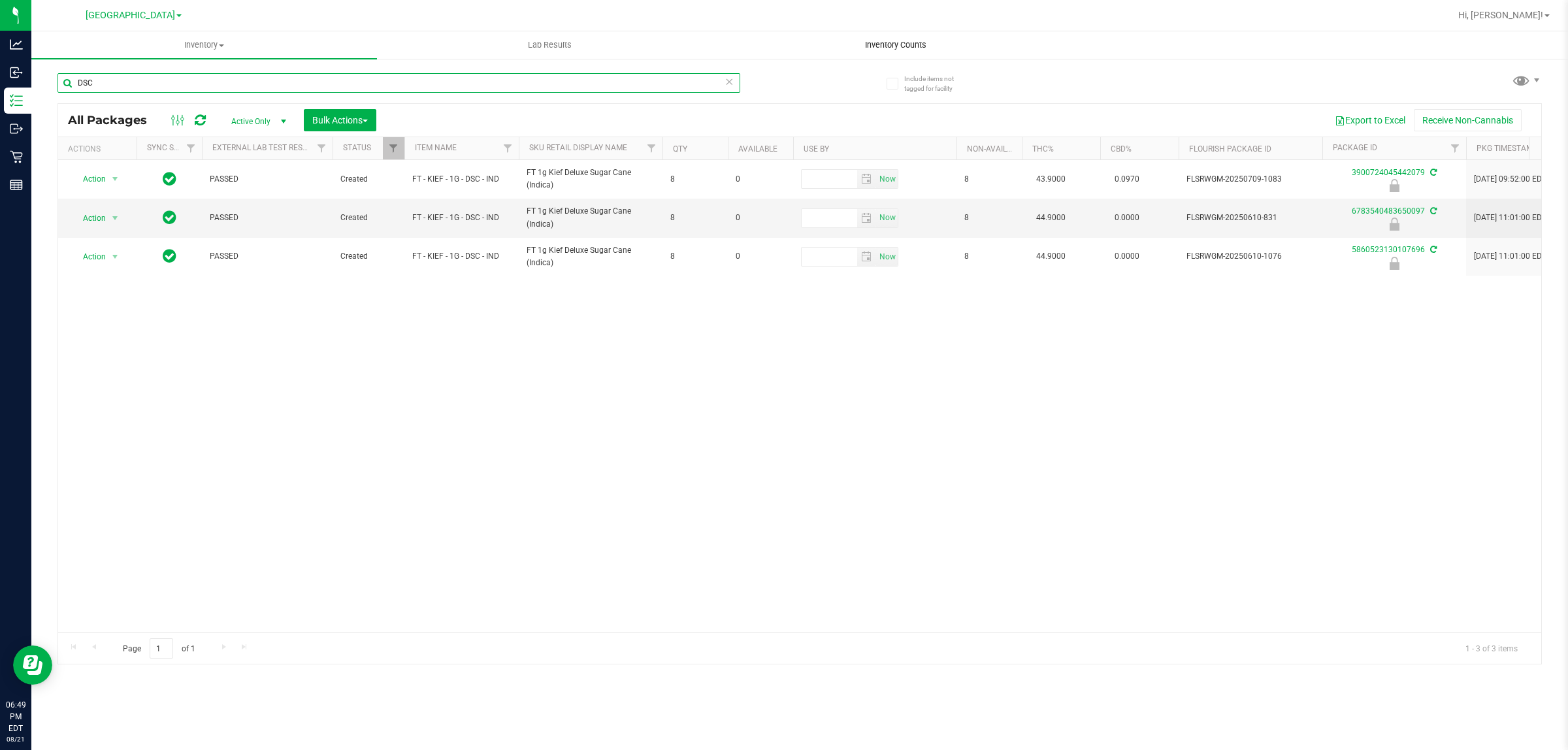
type input "DSC"
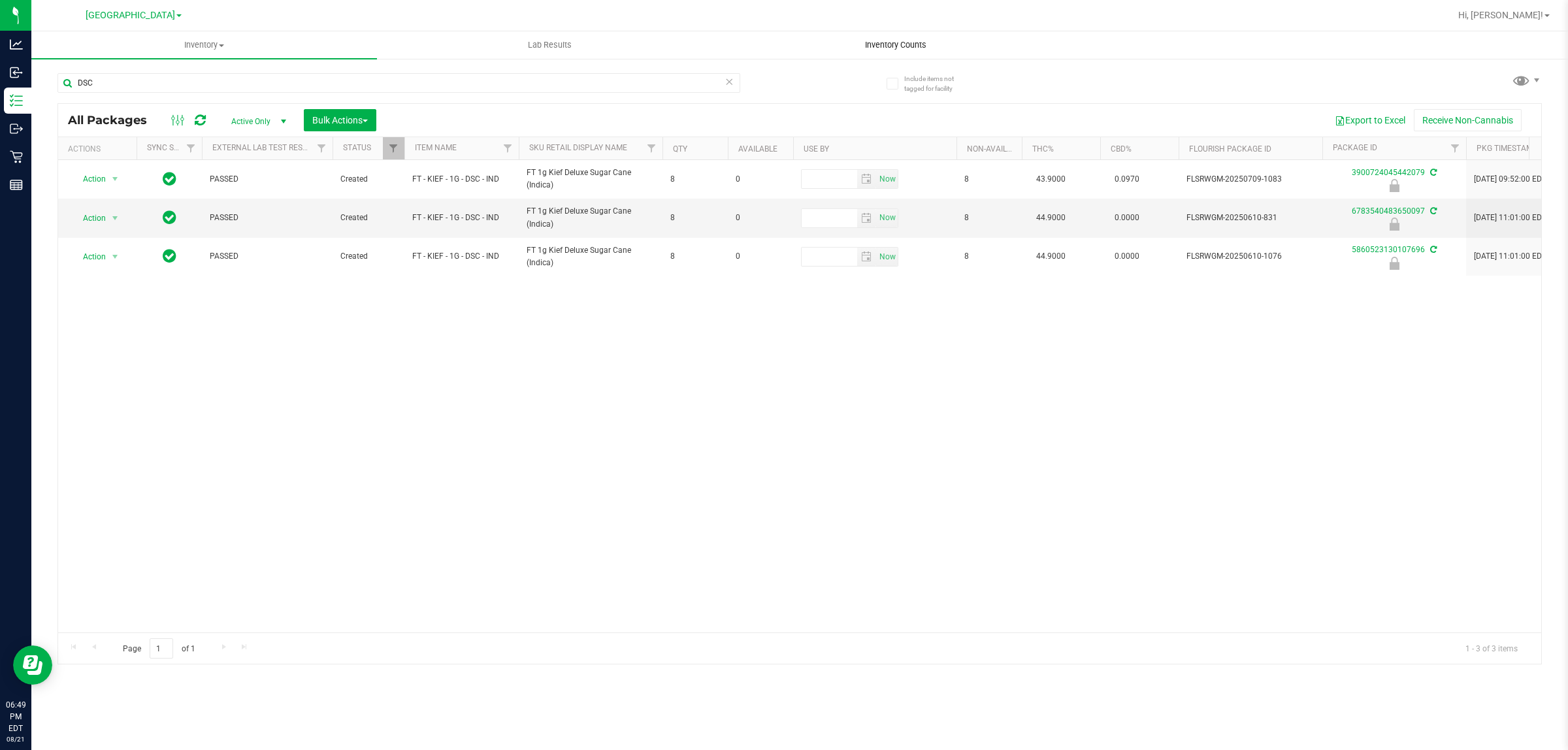
click at [781, 42] on span "Inventory Counts" at bounding box center [896, 44] width 97 height 12
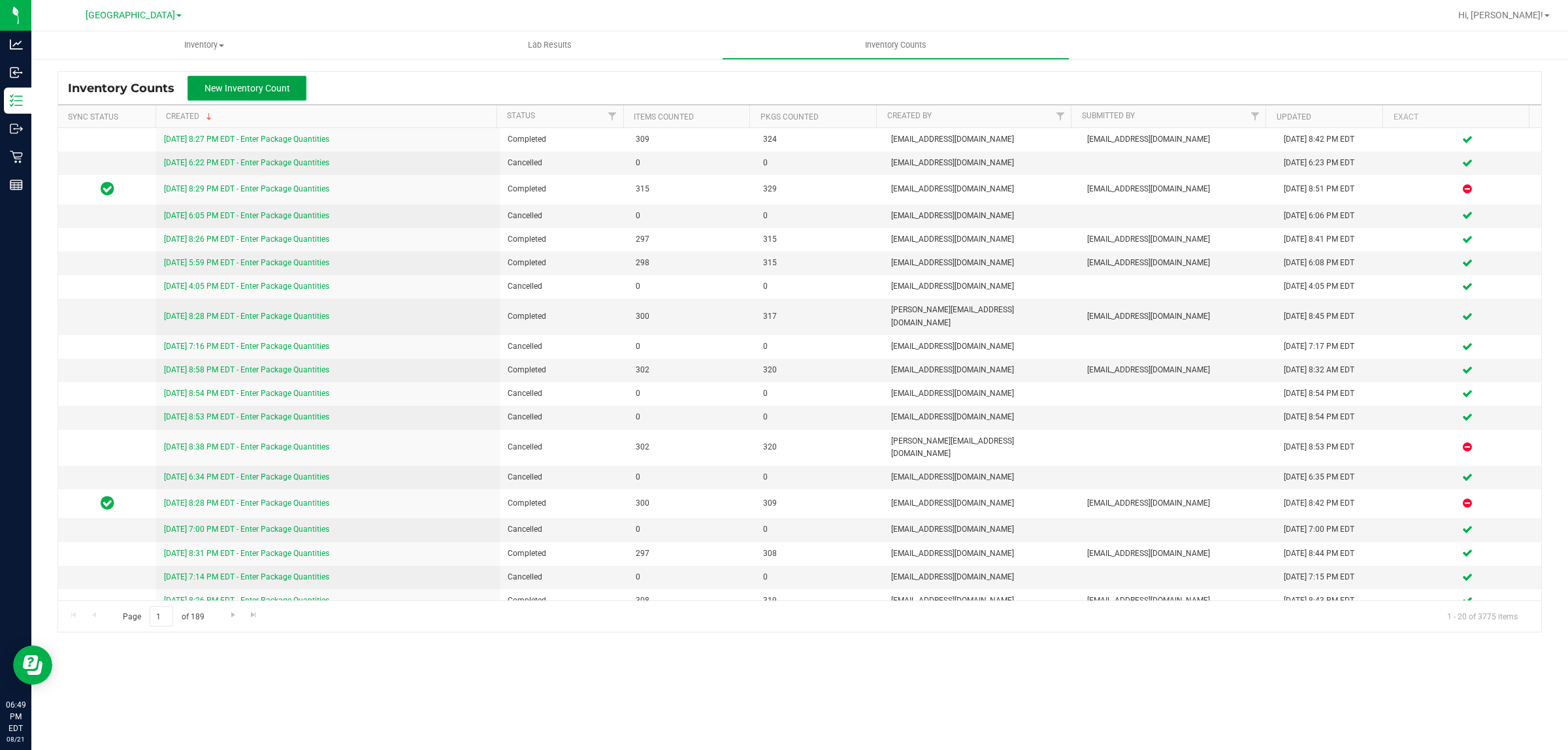
click at [269, 93] on span "New Inventory Count" at bounding box center [247, 88] width 85 height 10
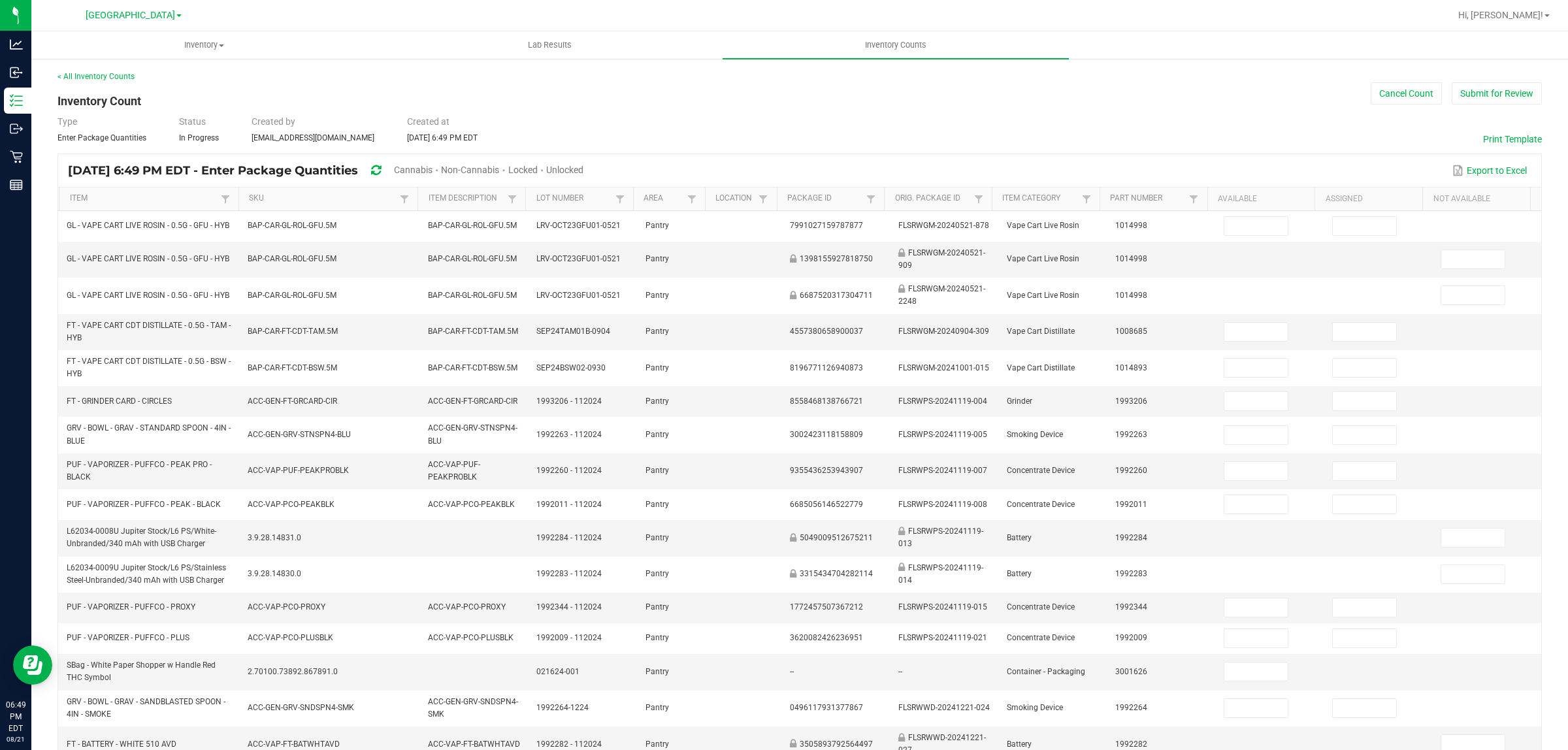
click at [433, 173] on span "Cannabis" at bounding box center [413, 169] width 38 height 10
click at [584, 164] on span "Unlocked" at bounding box center [565, 169] width 38 height 10
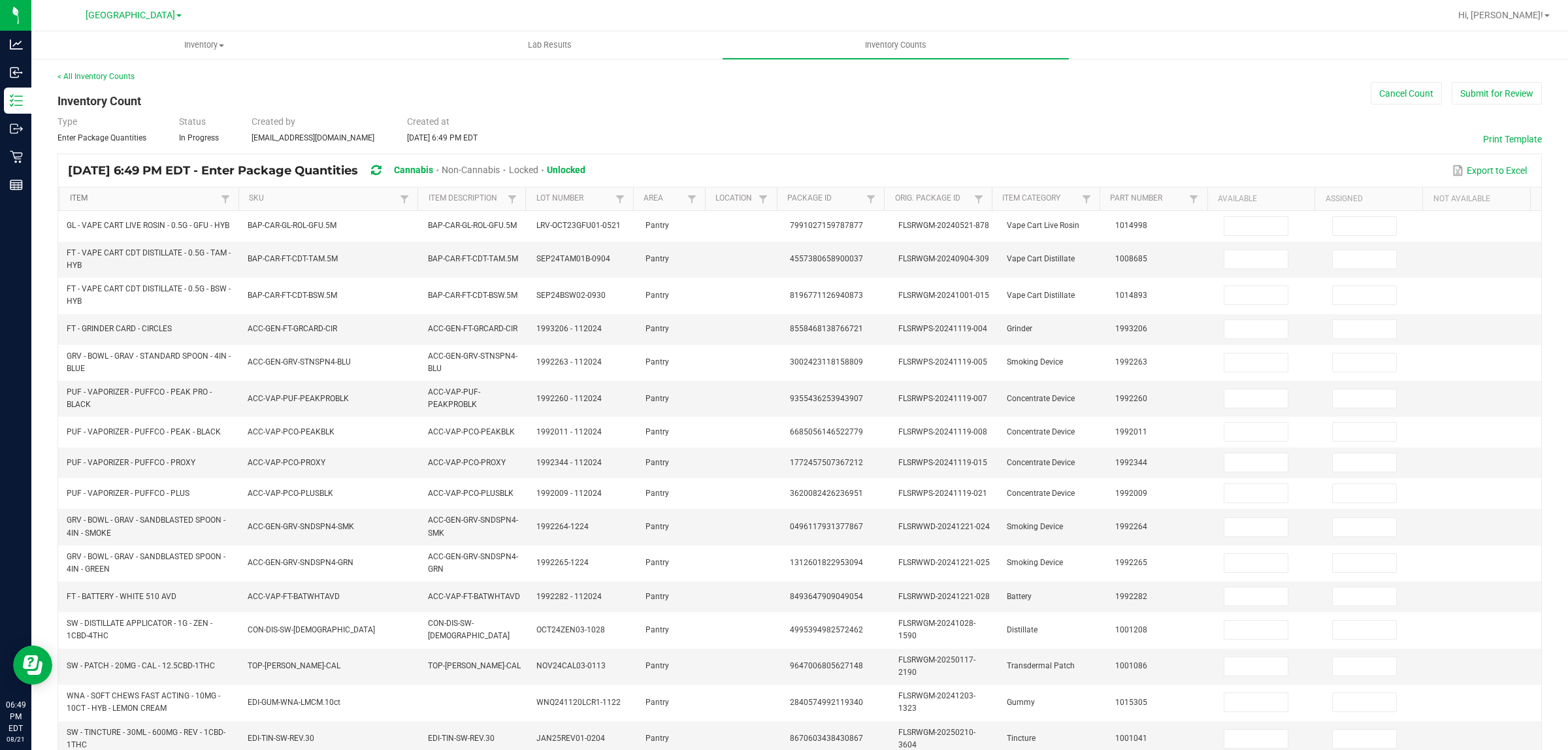
click at [164, 201] on link "Item" at bounding box center [143, 198] width 147 height 10
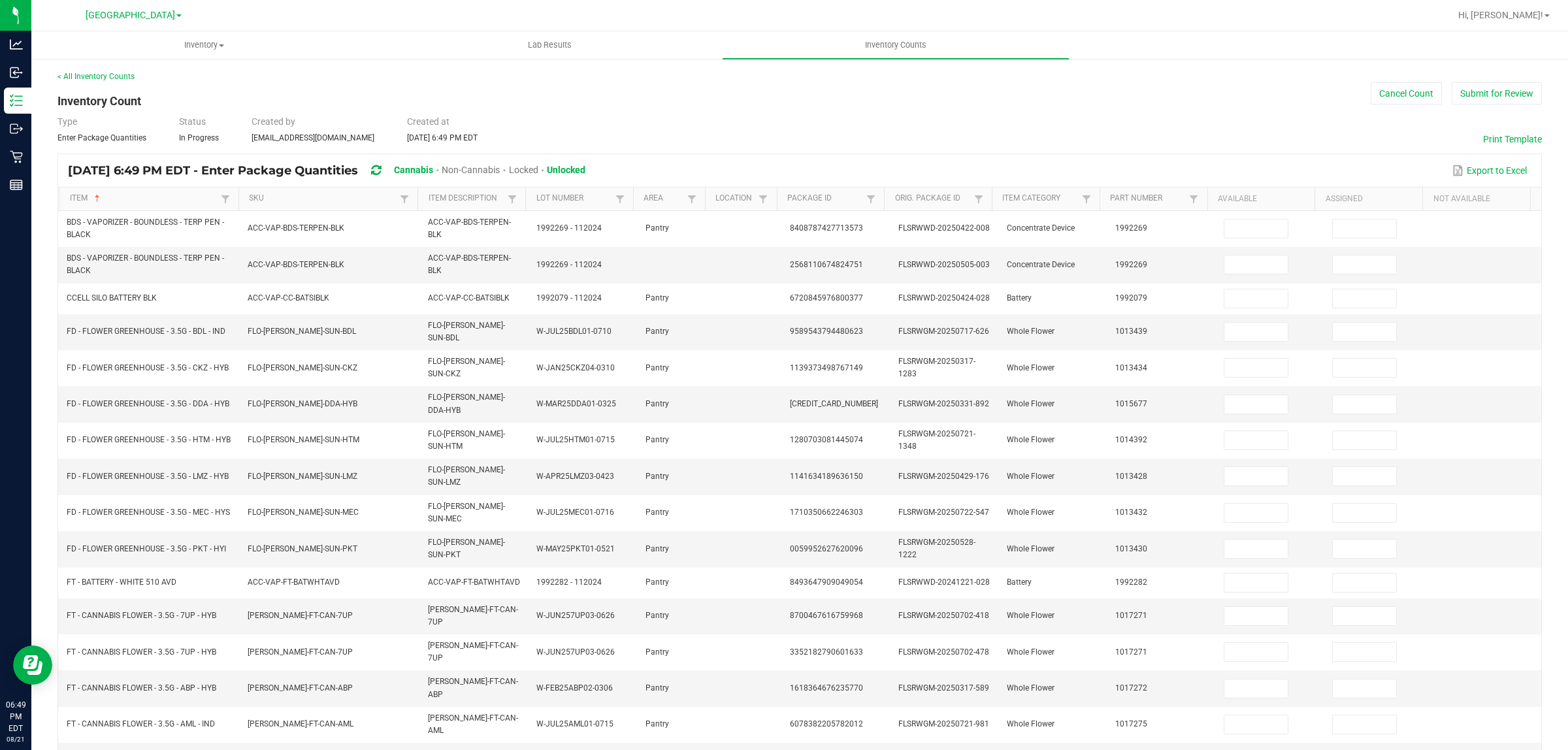
click at [781, 146] on div "< All Inventory Counts Inventory Count Cancel Count Submit for Review Type Ente…" at bounding box center [800, 514] width 1485 height 887
click at [781, 139] on button "Print Template" at bounding box center [1513, 139] width 59 height 13
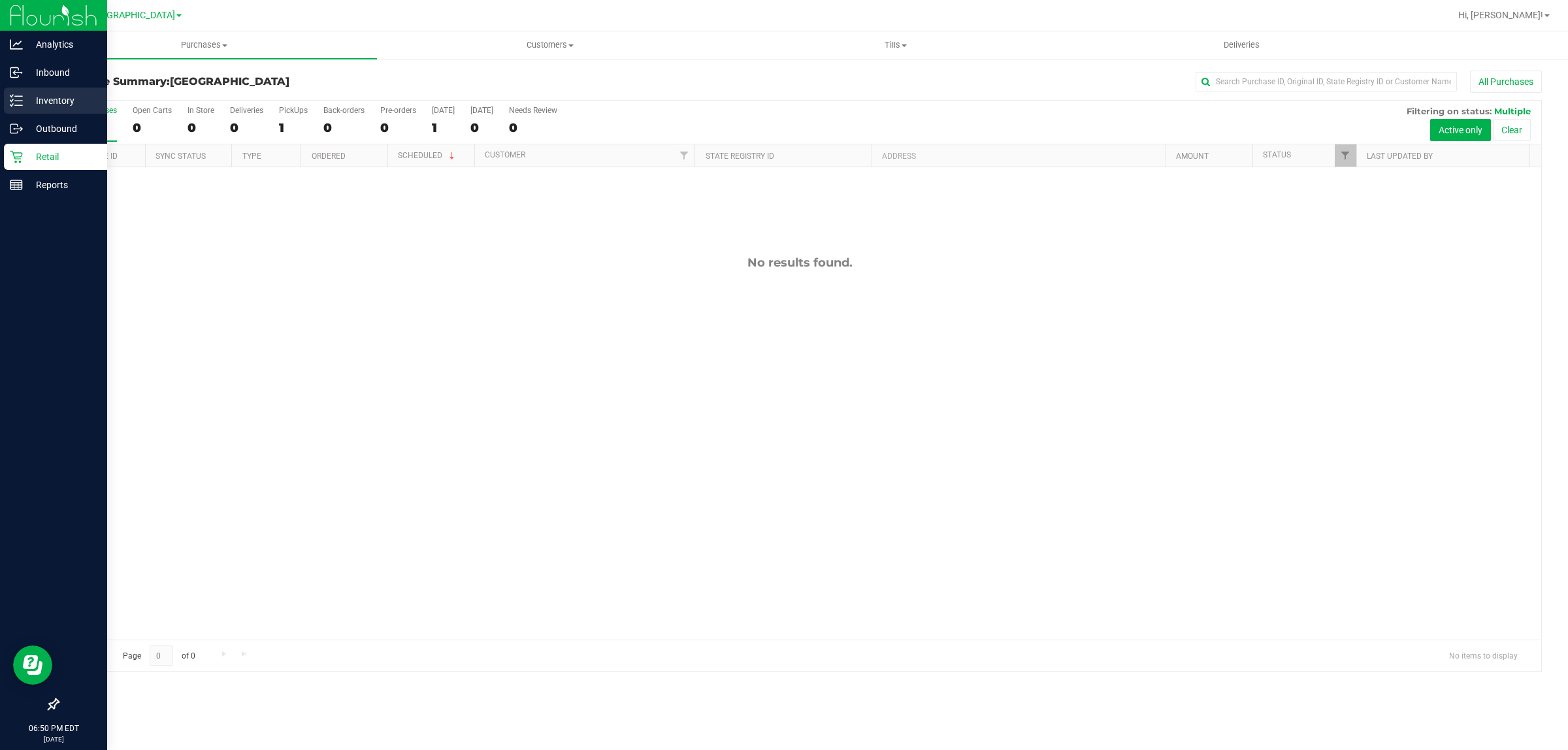
click at [8, 89] on div "Inventory" at bounding box center [55, 100] width 103 height 26
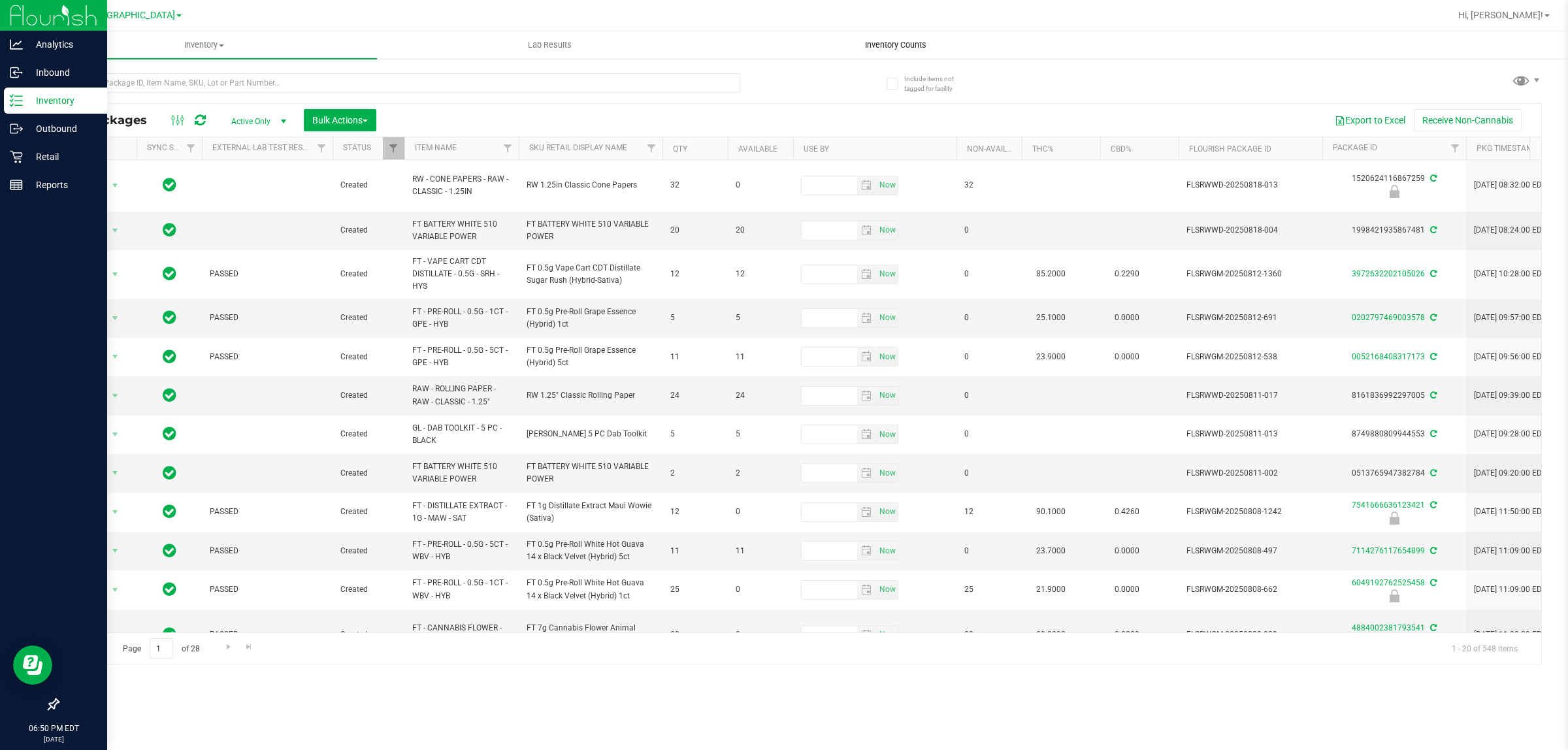
click at [886, 40] on span "Inventory Counts" at bounding box center [896, 44] width 97 height 12
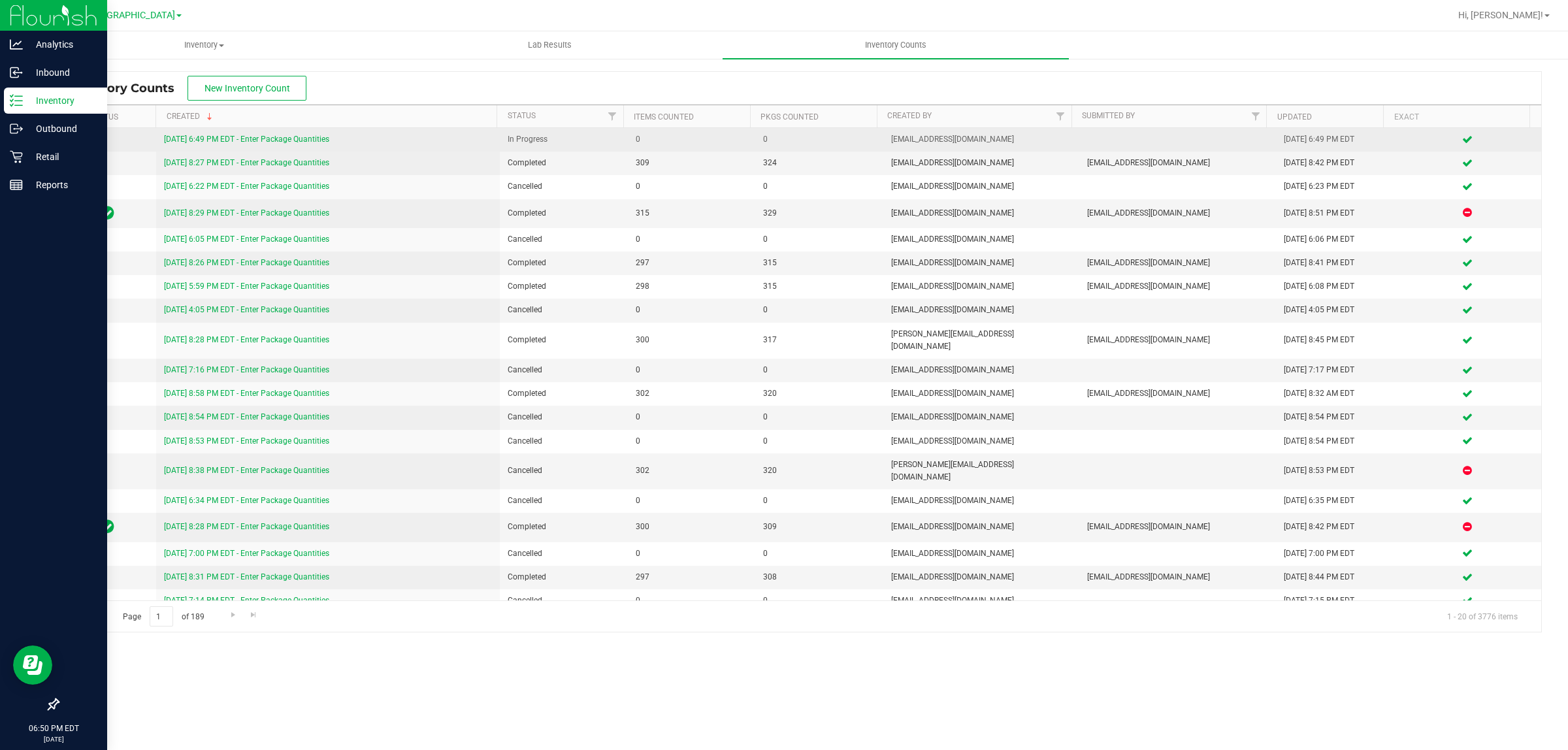
click at [223, 136] on link "8/21/25 6:49 PM EDT - Enter Package Quantities" at bounding box center [246, 139] width 165 height 9
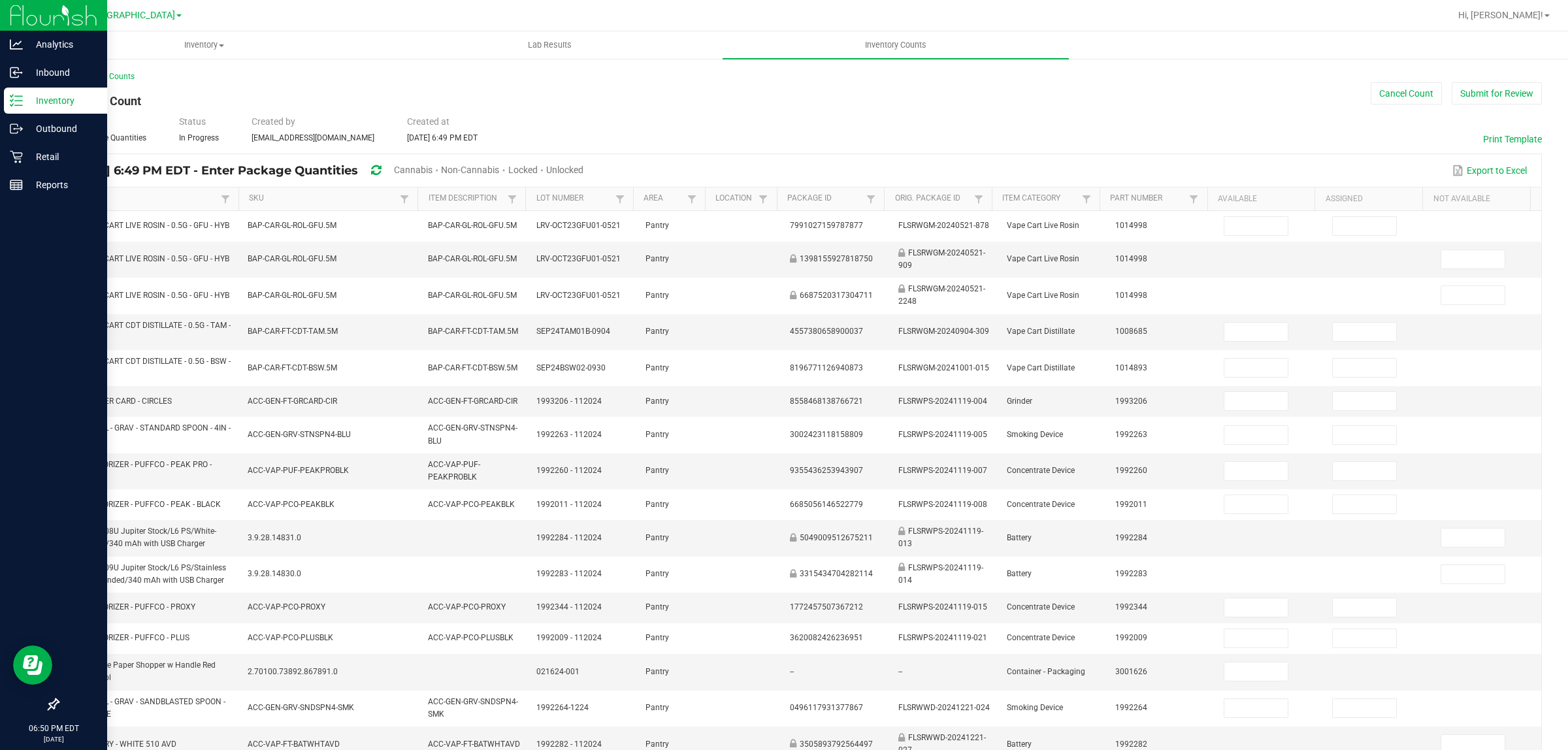
click at [433, 164] on span "Cannabis" at bounding box center [413, 169] width 38 height 10
click at [584, 171] on span "Unlocked" at bounding box center [565, 169] width 38 height 10
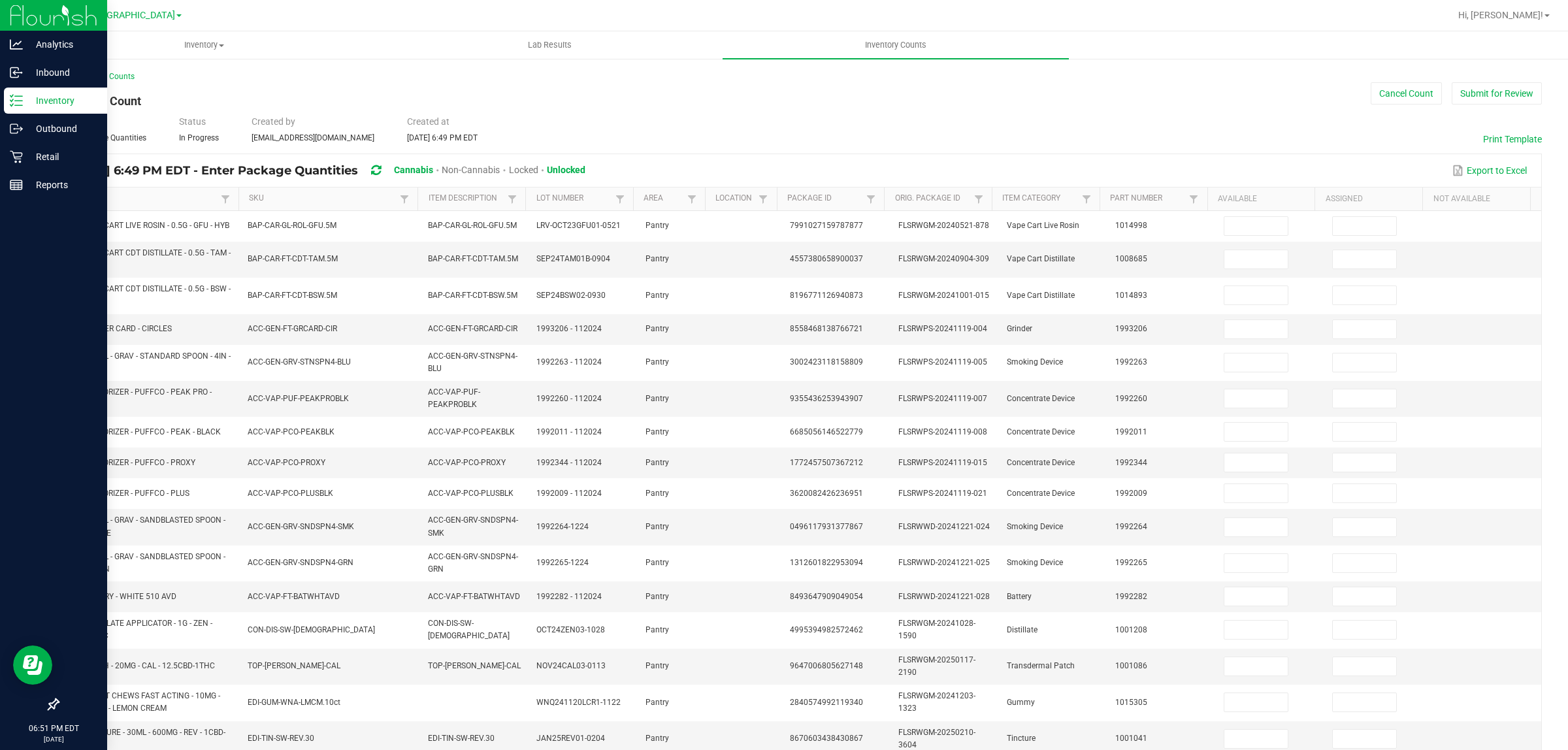
click at [130, 194] on link "Item" at bounding box center [143, 198] width 147 height 10
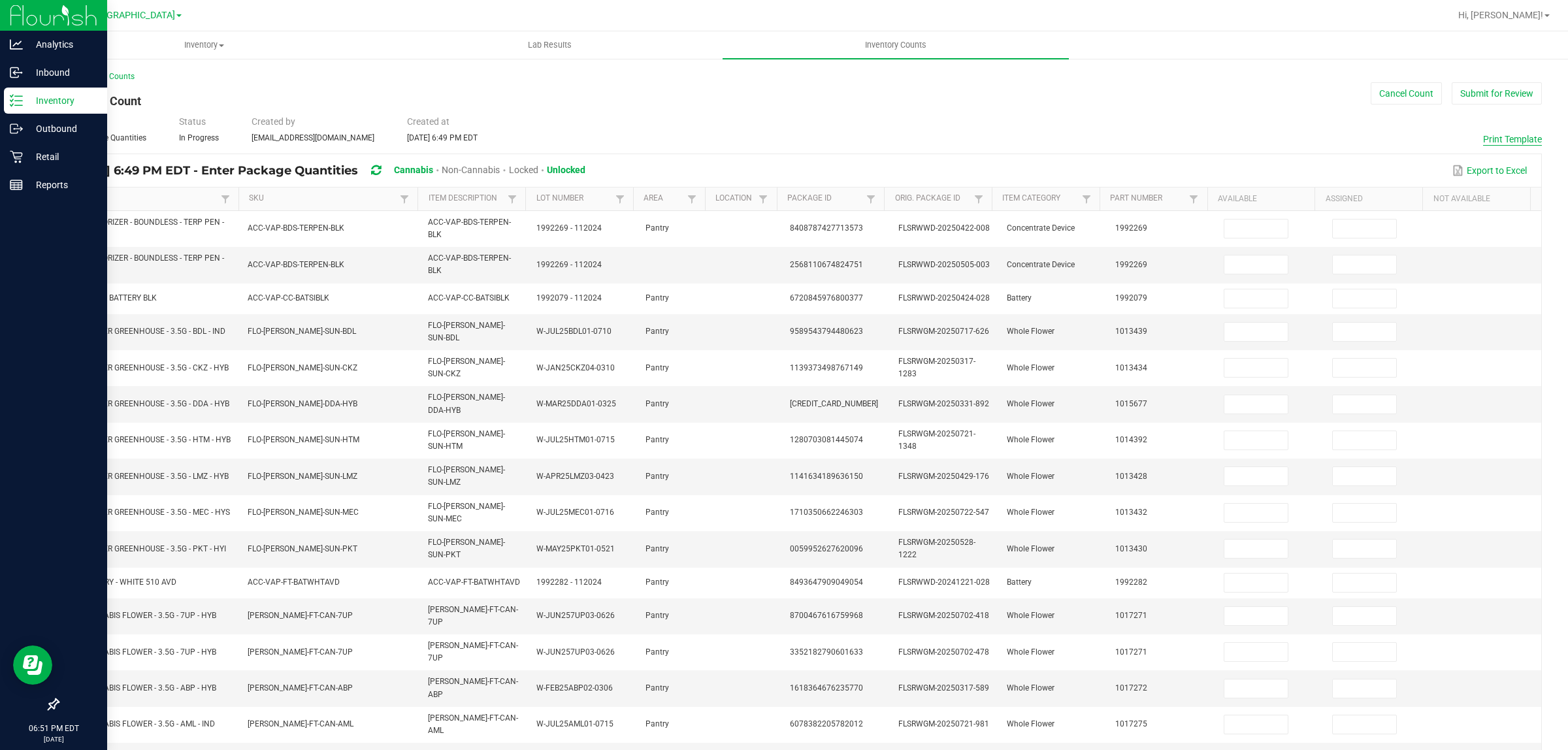
click at [1486, 139] on button "Print Template" at bounding box center [1513, 139] width 59 height 13
click at [1490, 143] on button "Print Template" at bounding box center [1513, 139] width 59 height 13
click at [24, 160] on p "Retail" at bounding box center [62, 156] width 78 height 16
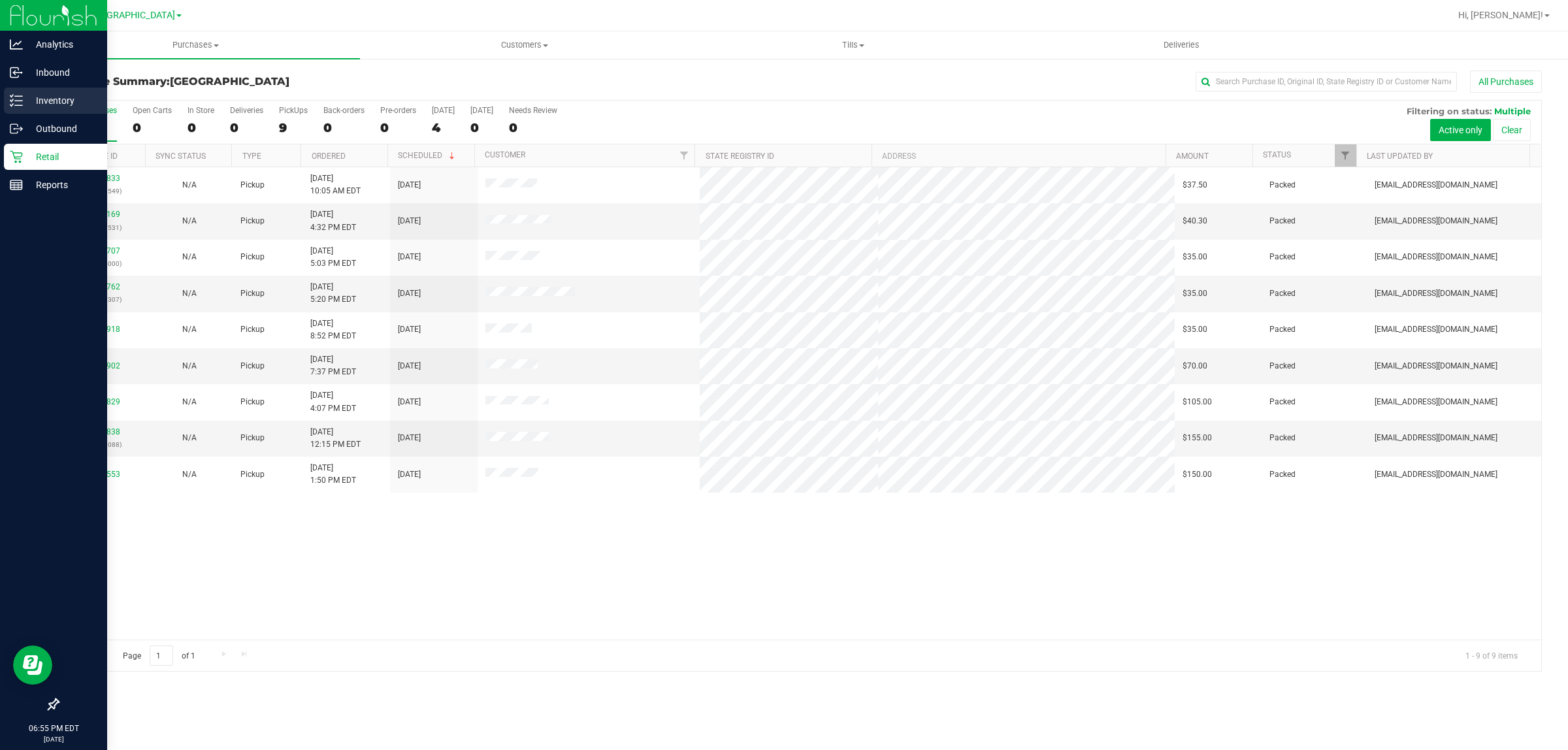
click at [30, 90] on div "Inventory" at bounding box center [55, 100] width 103 height 26
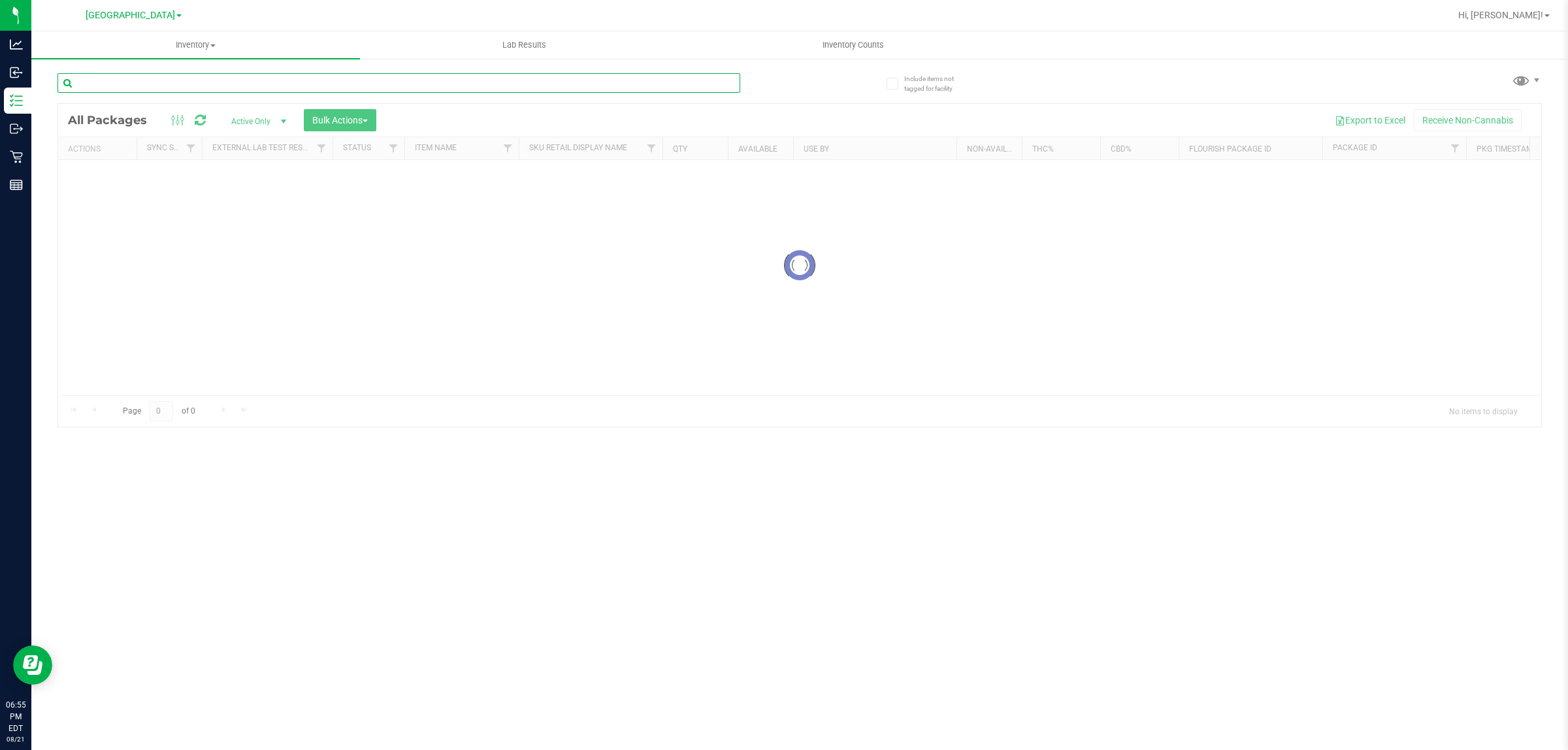
click at [170, 79] on div "Inventory All packages All inventory Waste log Create inventory Lab Results Inv…" at bounding box center [800, 390] width 1537 height 719
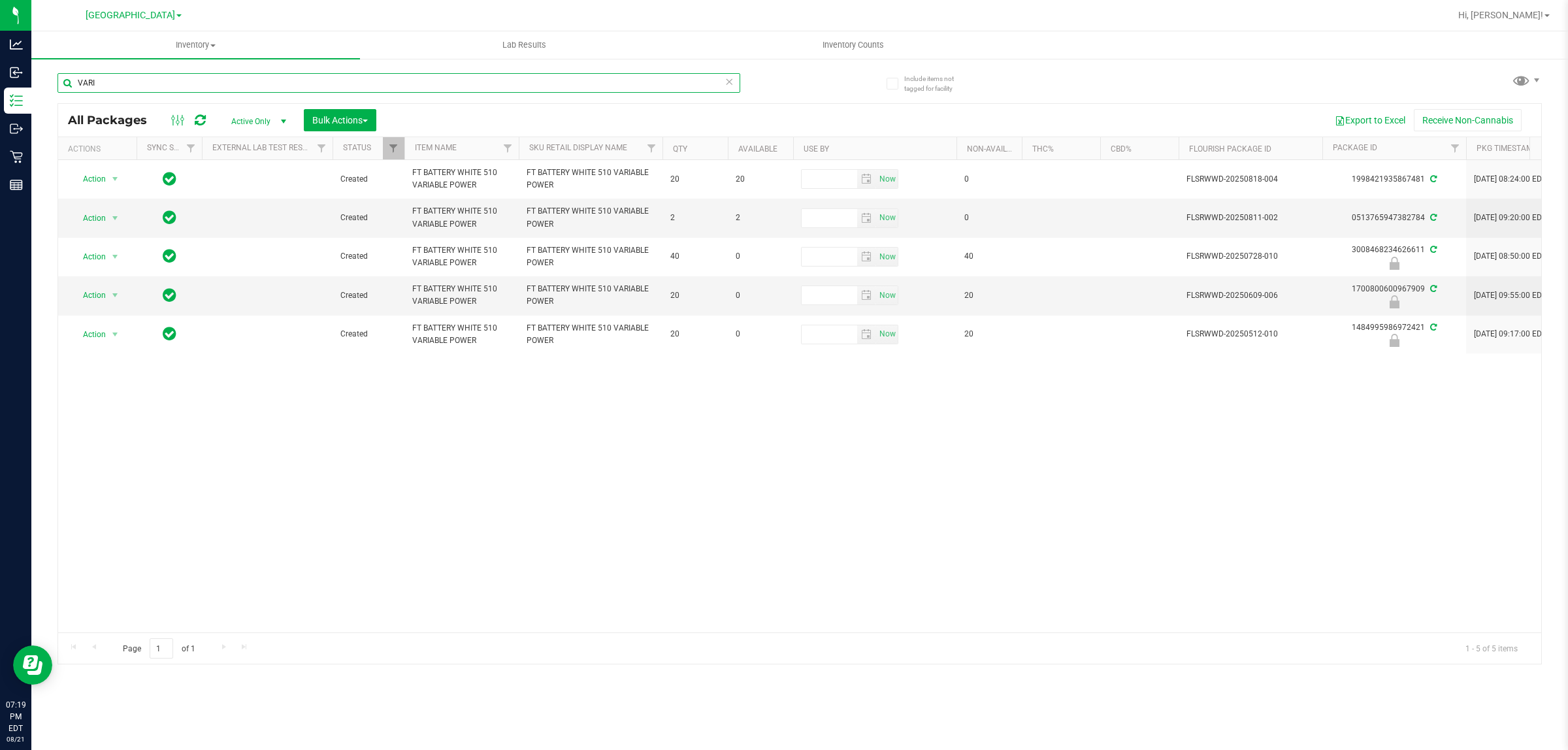
type input "VARI"
